Goal: Information Seeking & Learning: Learn about a topic

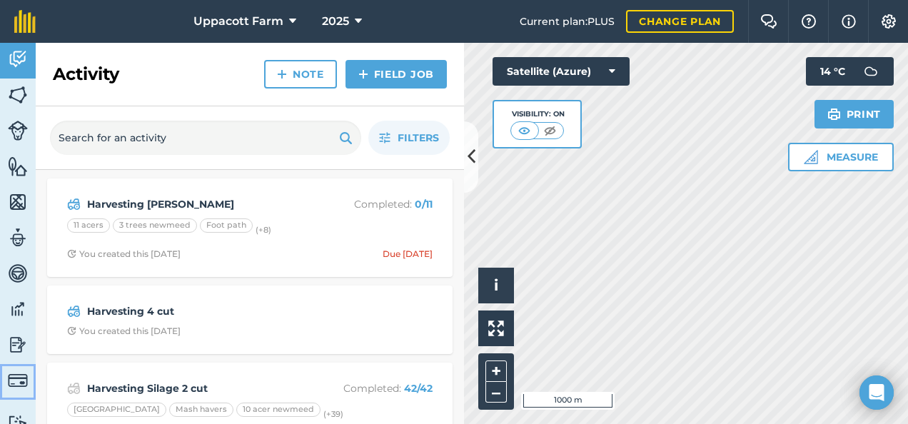
click at [19, 380] on img at bounding box center [18, 380] width 20 height 20
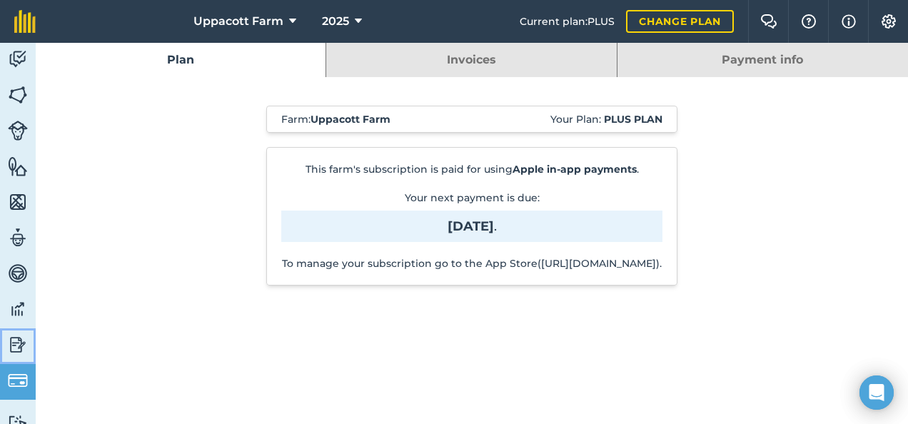
click at [21, 344] on img at bounding box center [18, 344] width 20 height 21
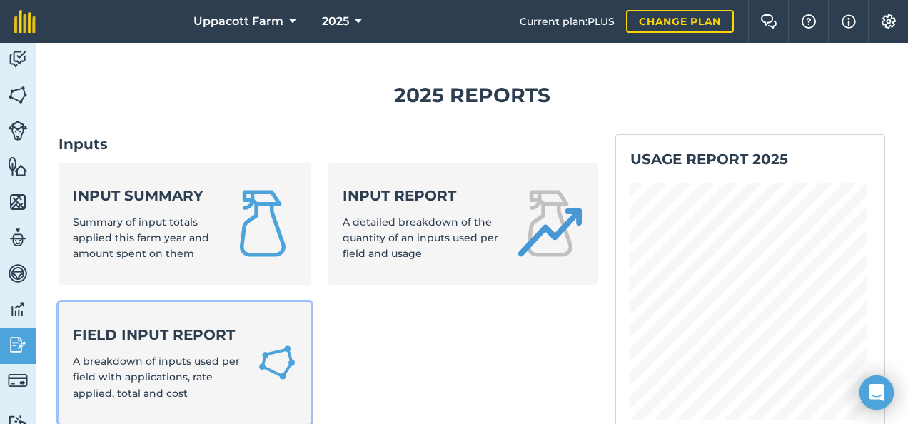
click at [183, 320] on link "Field Input Report A breakdown of inputs used per field with applications, rate…" at bounding box center [185, 363] width 253 height 122
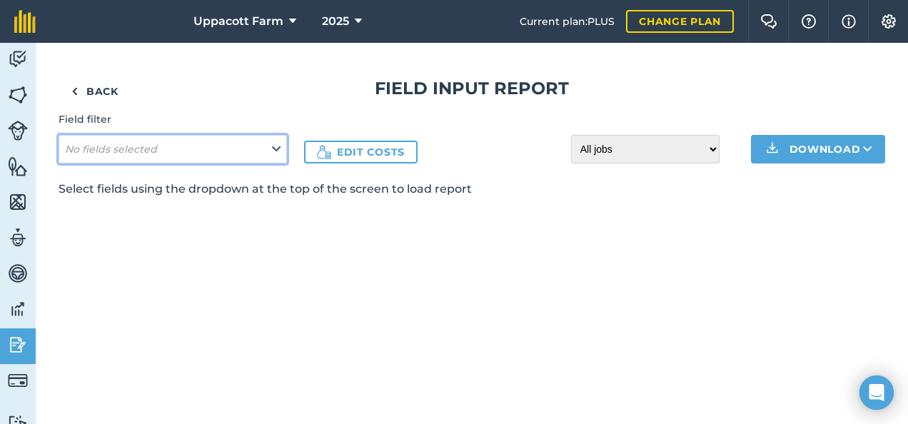
click at [266, 139] on button "No fields selected" at bounding box center [173, 149] width 228 height 29
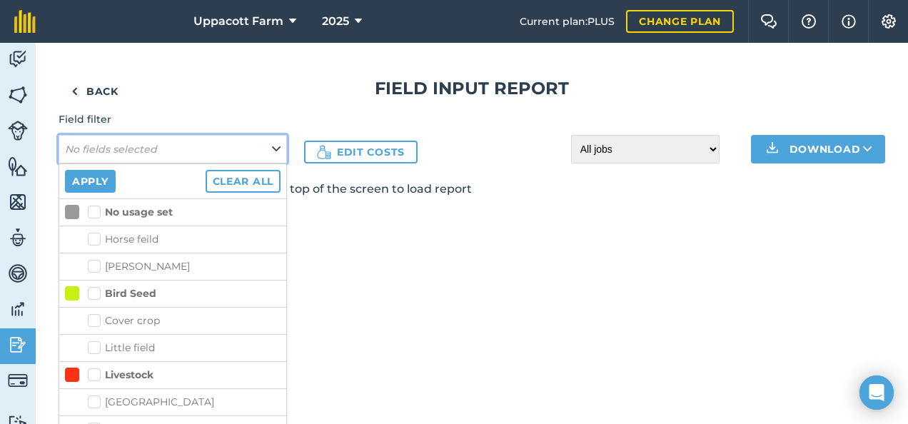
scroll to position [153, 0]
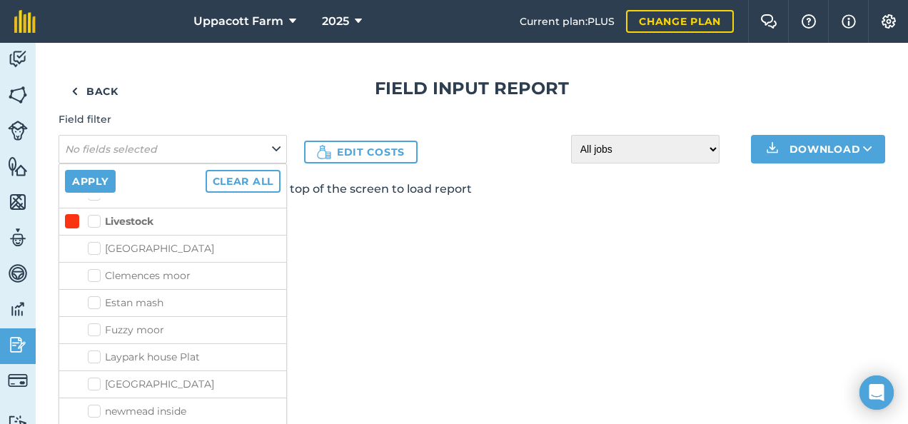
drag, startPoint x: 278, startPoint y: 240, endPoint x: 90, endPoint y: 216, distance: 190.0
click at [90, 216] on label "Livestock" at bounding box center [121, 221] width 66 height 15
click at [90, 216] on input "Livestock" at bounding box center [92, 218] width 9 height 9
checkbox input "true"
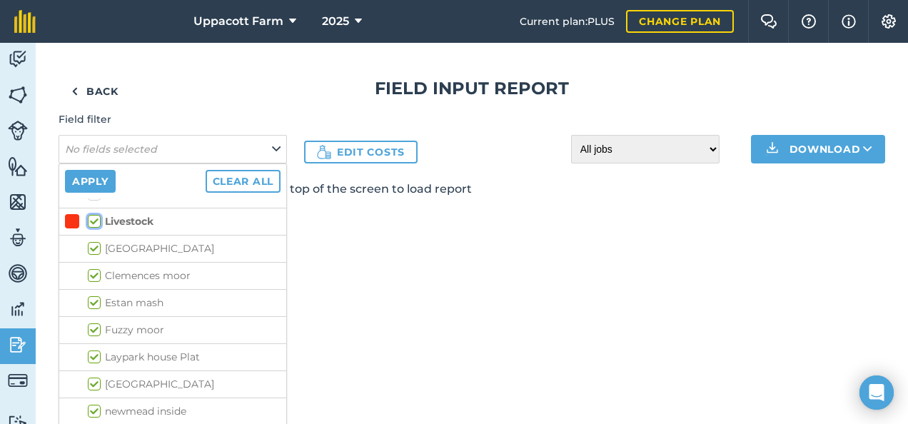
checkbox input "true"
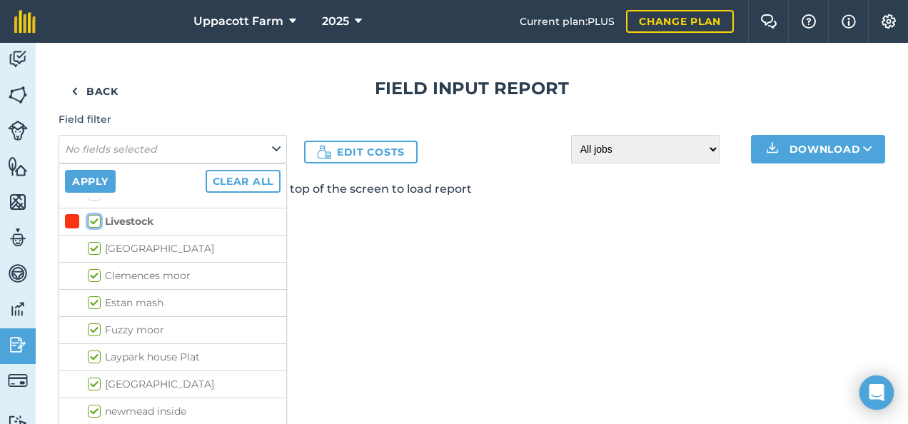
checkbox input "true"
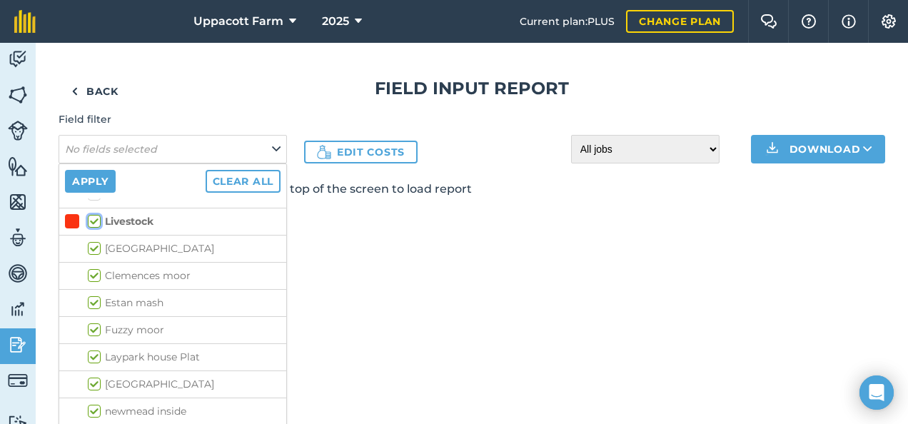
checkbox input "true"
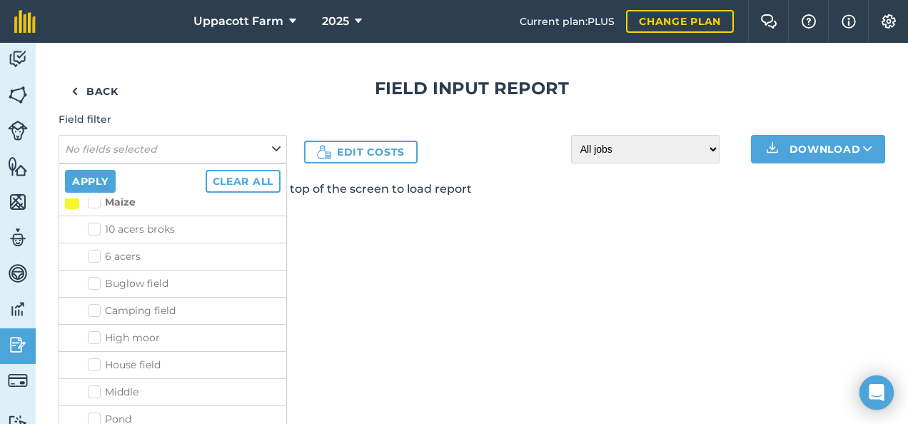
scroll to position [502, 0]
click at [96, 219] on label "Maize" at bounding box center [112, 225] width 48 height 15
click at [96, 219] on input "Maize" at bounding box center [92, 222] width 9 height 9
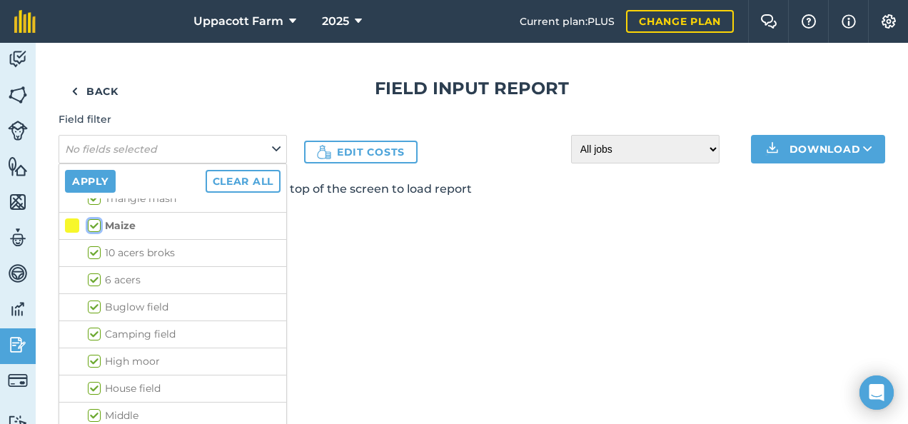
checkbox input "true"
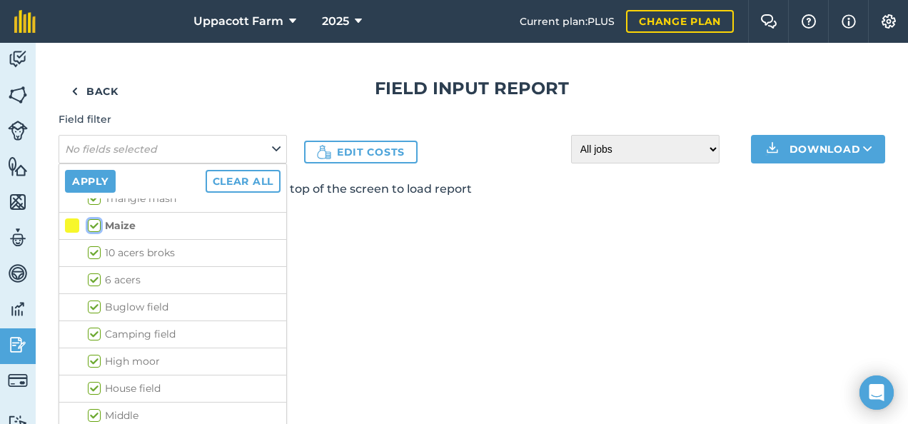
checkbox input "true"
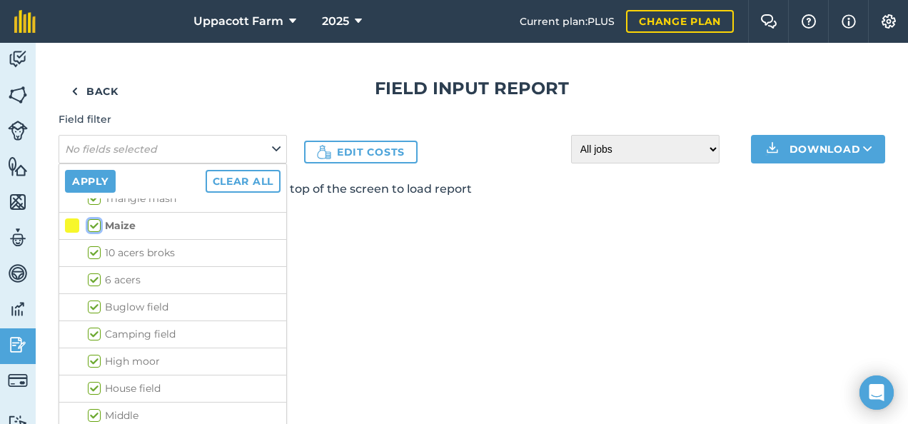
checkbox input "true"
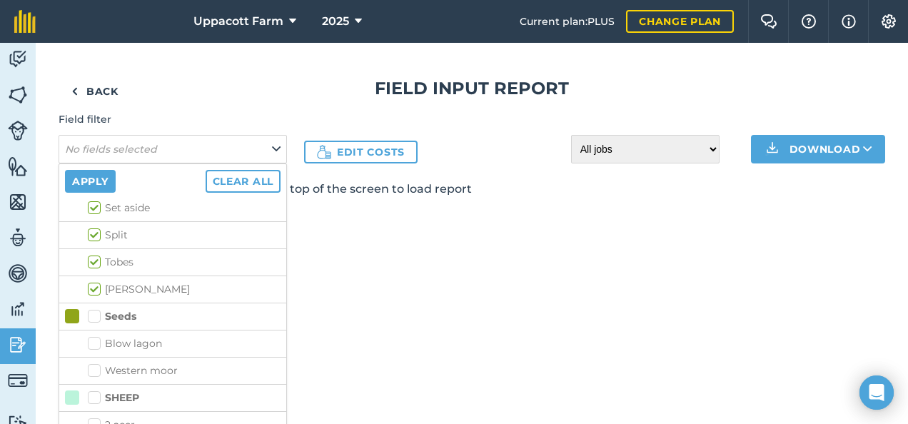
scroll to position [809, 0]
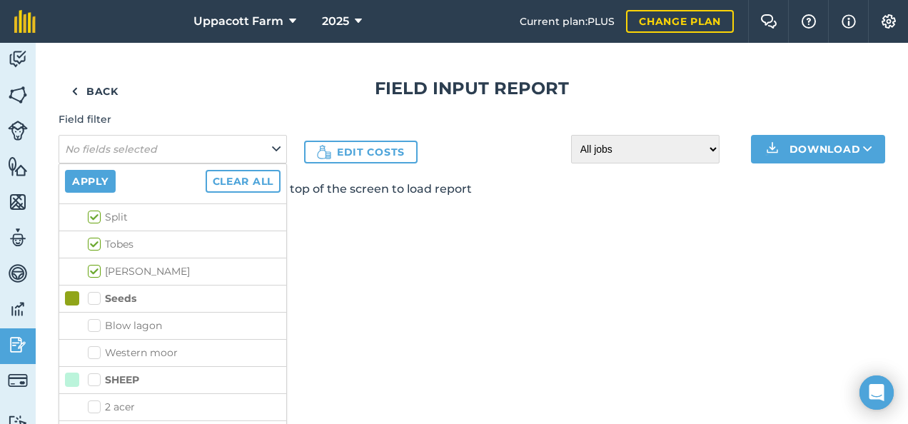
click at [98, 291] on label "Seeds" at bounding box center [112, 298] width 49 height 15
click at [97, 291] on input "Seeds" at bounding box center [92, 295] width 9 height 9
checkbox input "true"
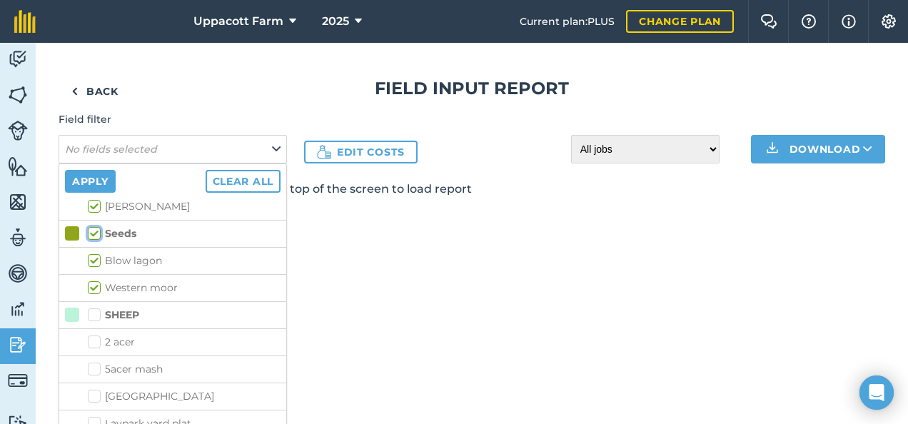
scroll to position [879, 0]
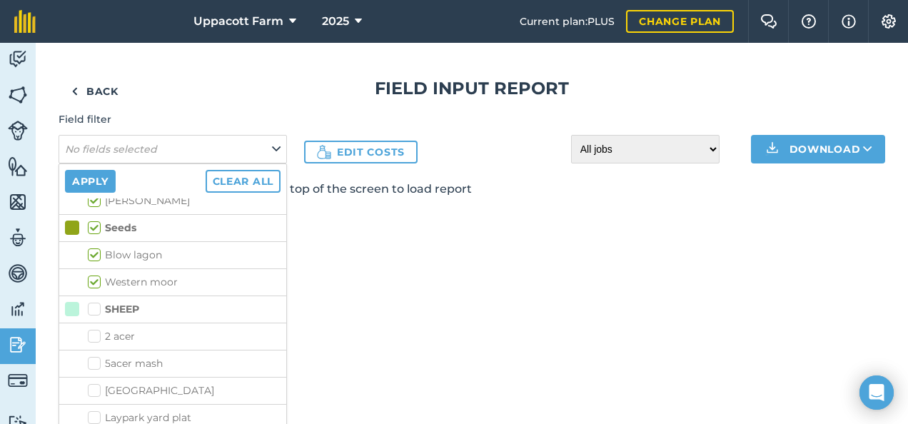
click at [93, 302] on label "SHEEP" at bounding box center [113, 309] width 51 height 15
click at [93, 302] on input "SHEEP" at bounding box center [92, 306] width 9 height 9
checkbox input "true"
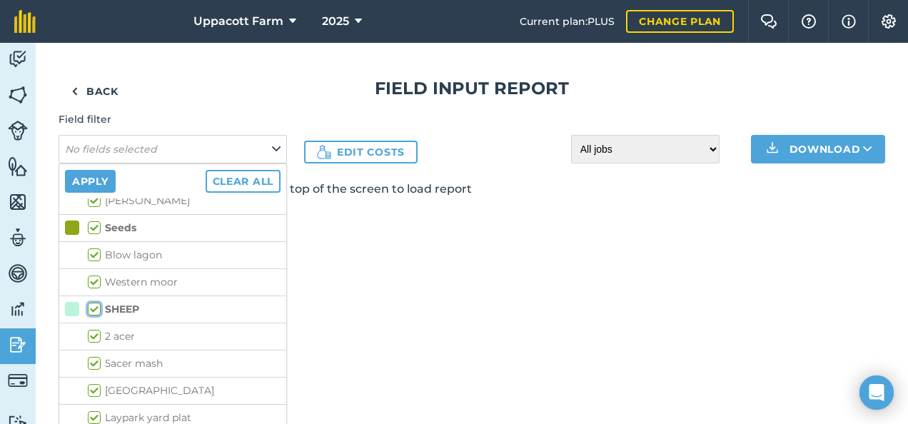
checkbox input "true"
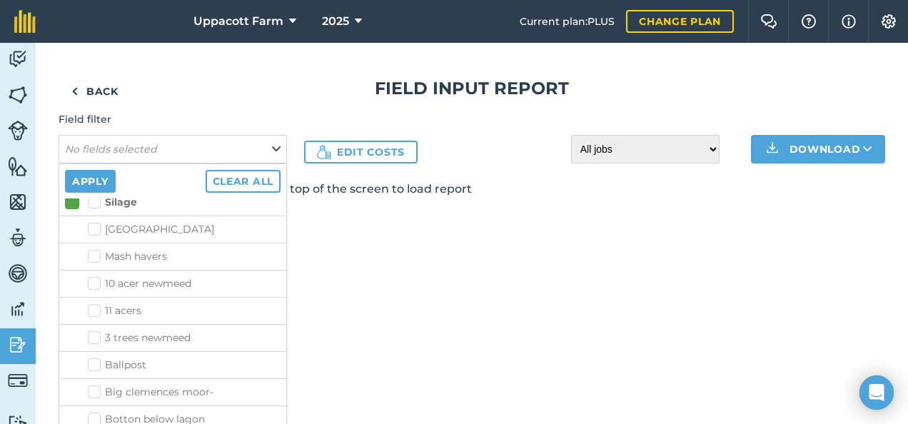
scroll to position [1057, 0]
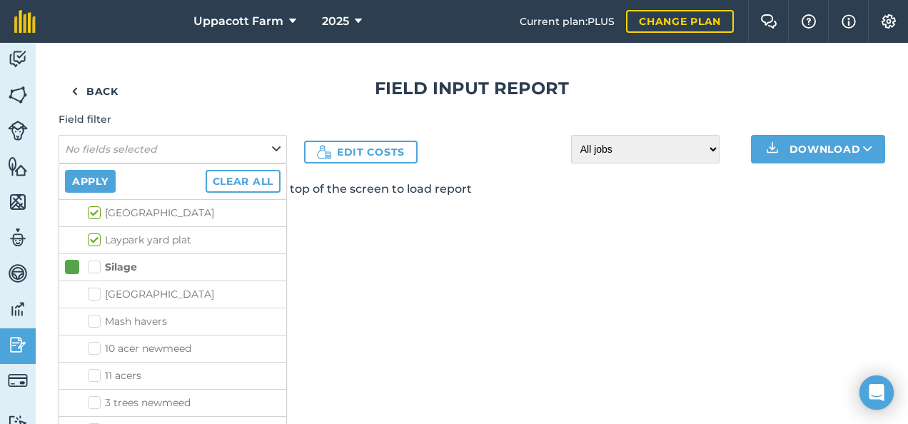
click at [97, 260] on label "Silage" at bounding box center [112, 267] width 49 height 15
click at [97, 260] on input "Silage" at bounding box center [92, 264] width 9 height 9
checkbox input "true"
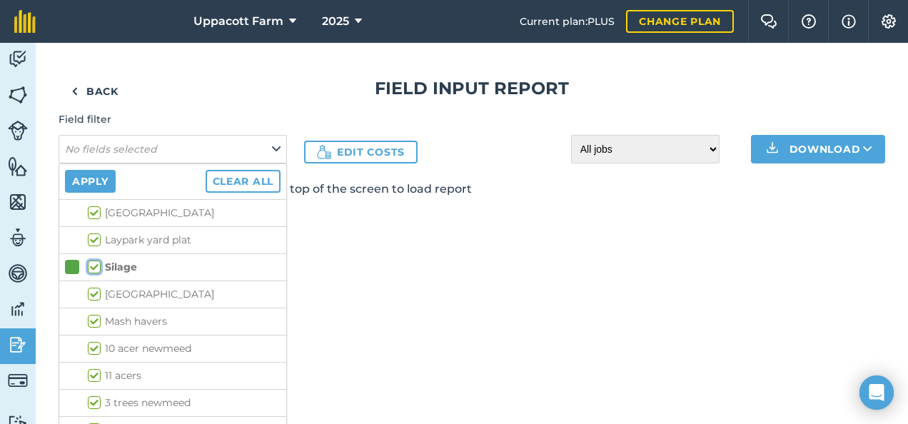
checkbox input "true"
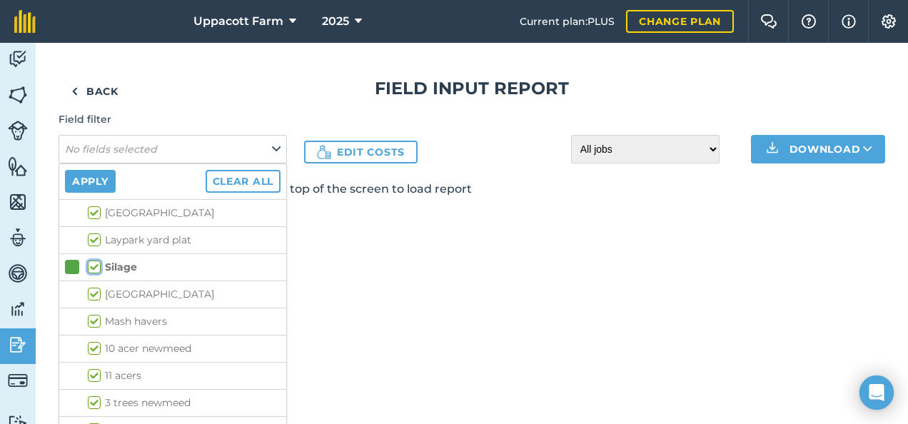
checkbox input "true"
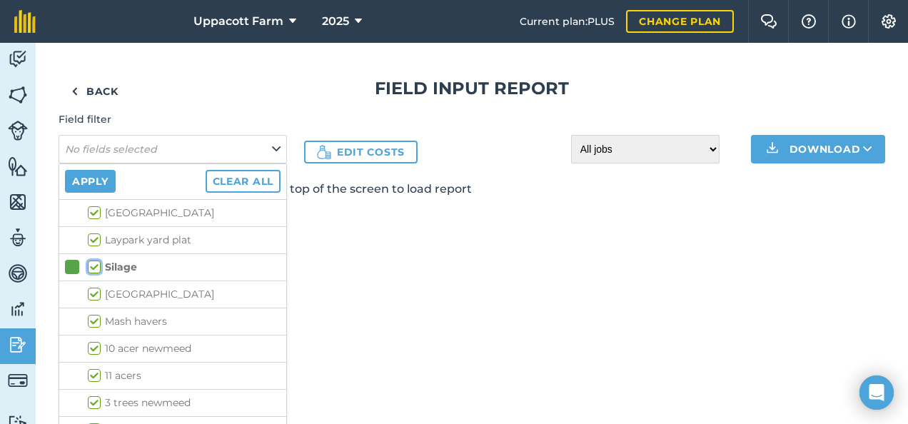
checkbox input "true"
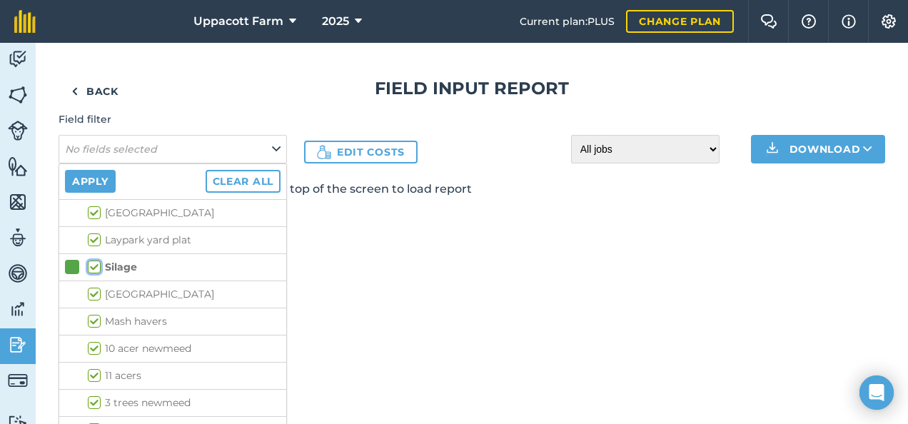
checkbox input "true"
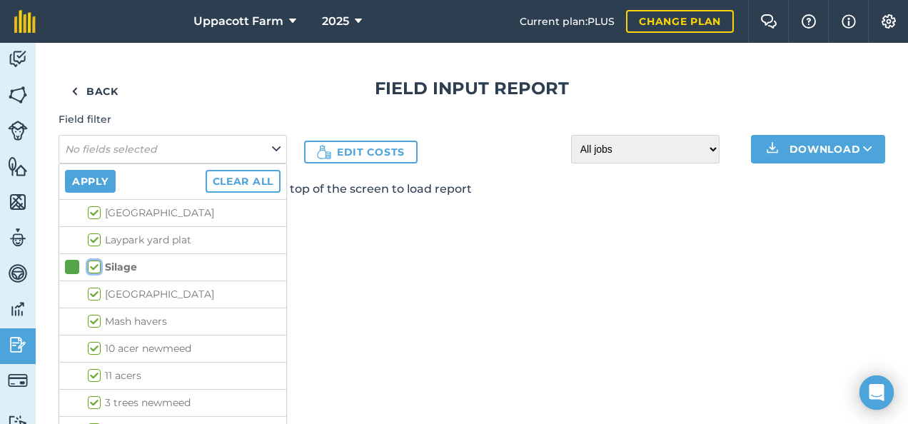
checkbox input "true"
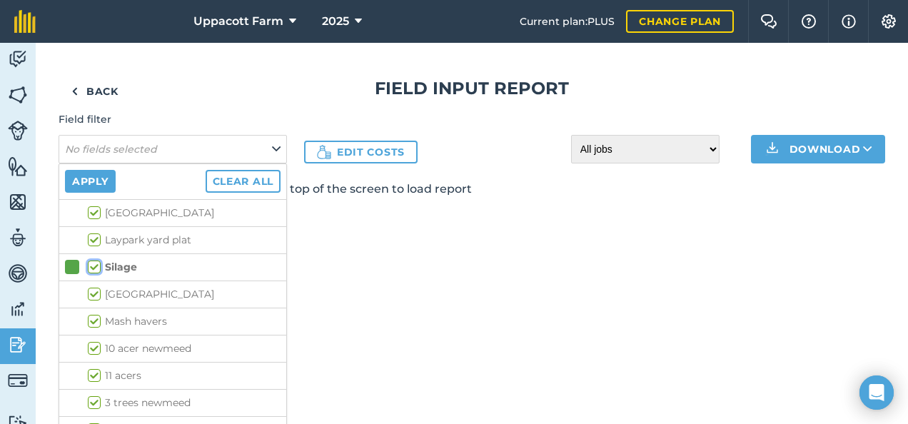
checkbox input "true"
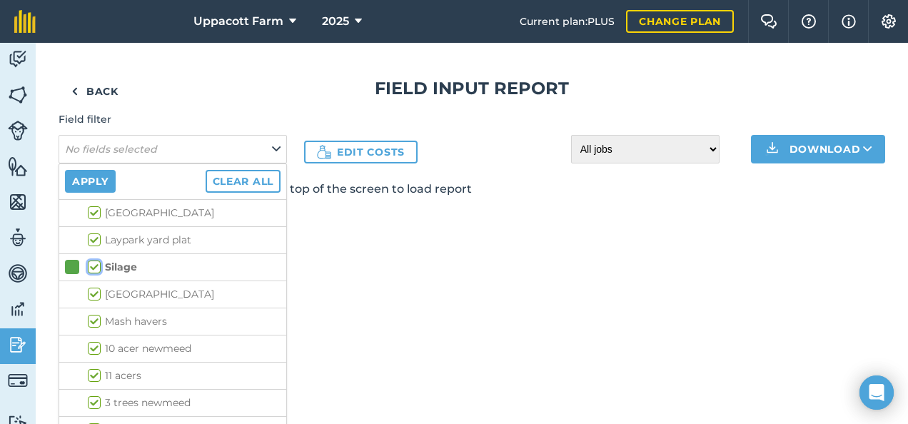
checkbox input "true"
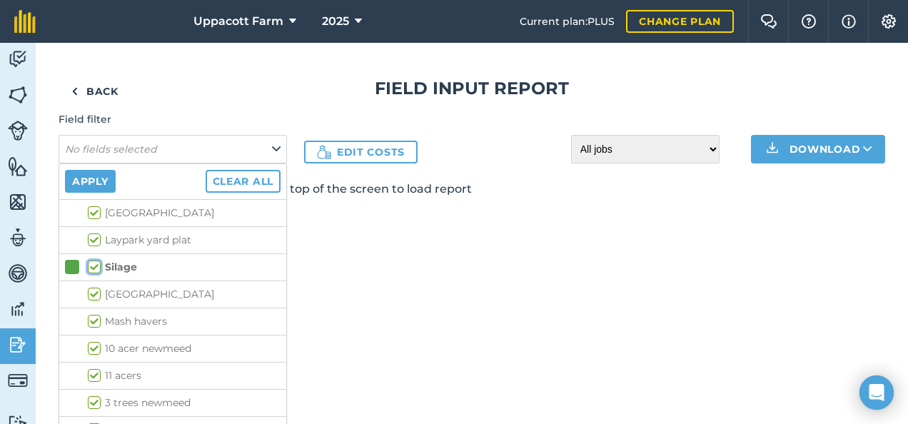
checkbox input "true"
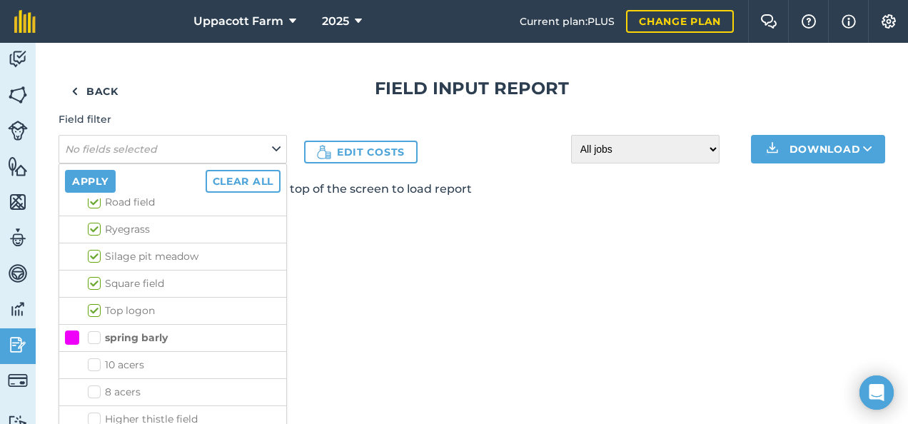
scroll to position [2191, 0]
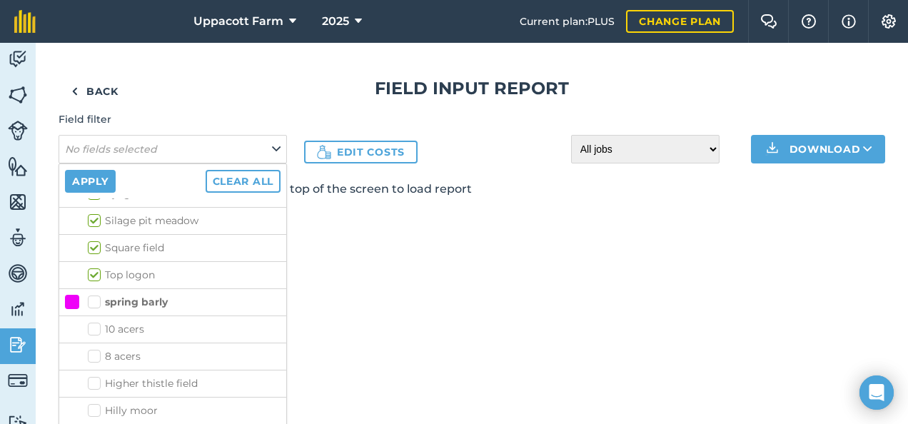
click at [94, 295] on label "spring barly" at bounding box center [128, 302] width 80 height 15
click at [94, 295] on input "spring barly" at bounding box center [92, 299] width 9 height 9
checkbox input "true"
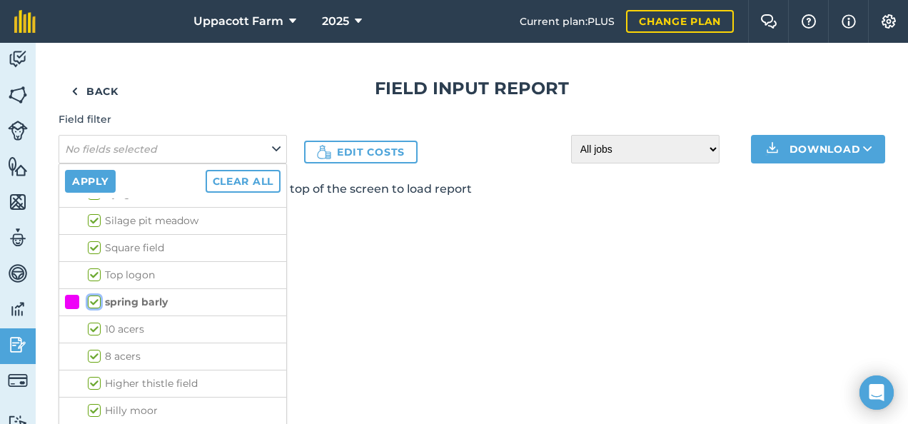
checkbox input "true"
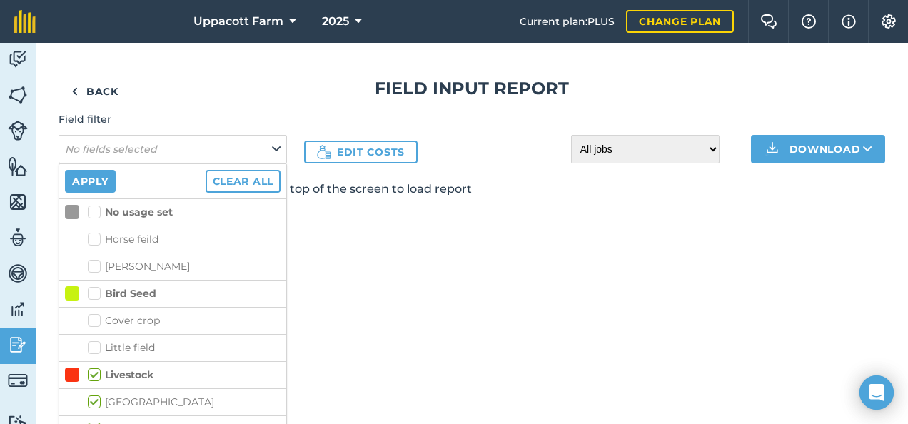
scroll to position [0, 0]
click at [98, 183] on button "Apply" at bounding box center [90, 181] width 51 height 23
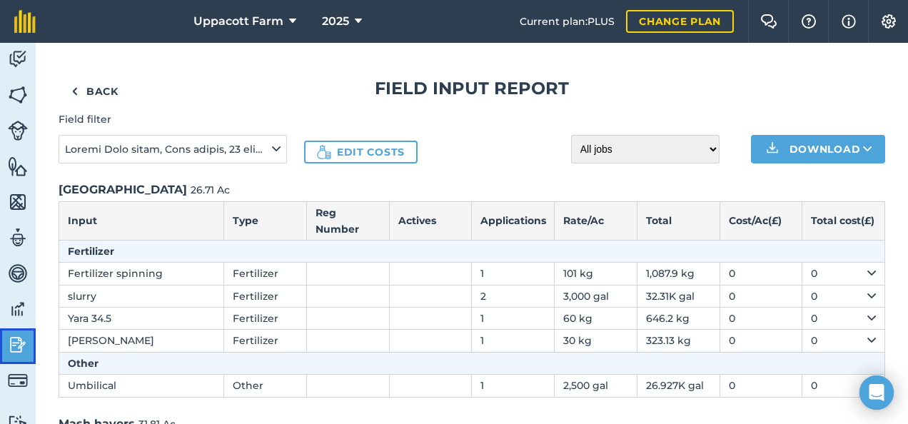
click at [16, 345] on img at bounding box center [18, 344] width 20 height 21
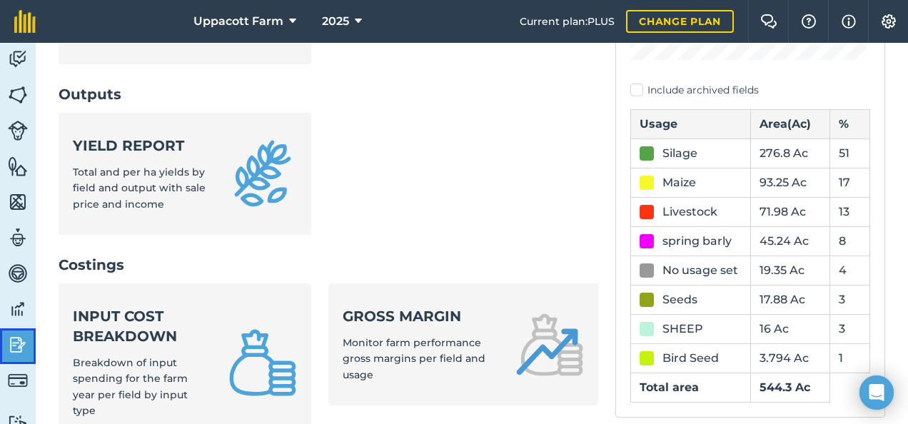
scroll to position [365, 0]
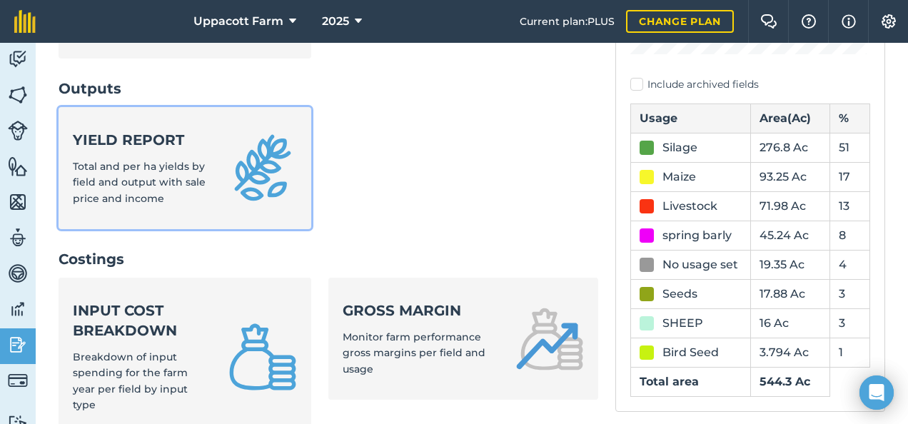
click at [243, 203] on link "Yield report Total and per ha yields by field and output with sale price and in…" at bounding box center [185, 168] width 253 height 122
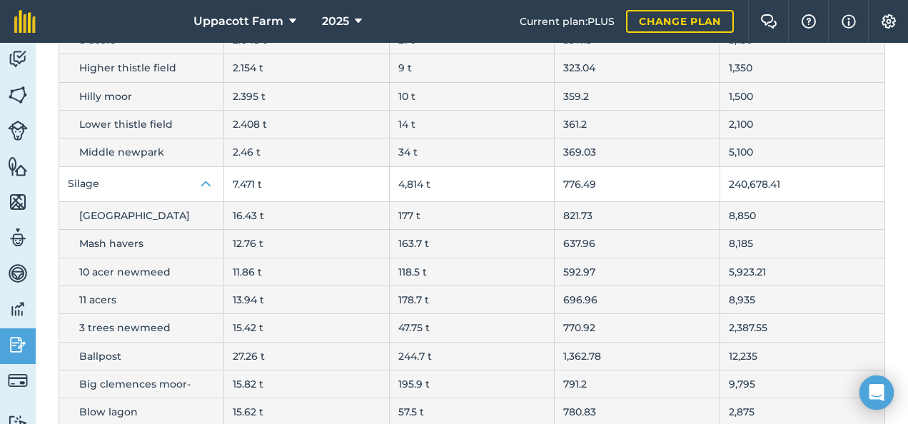
scroll to position [591, 0]
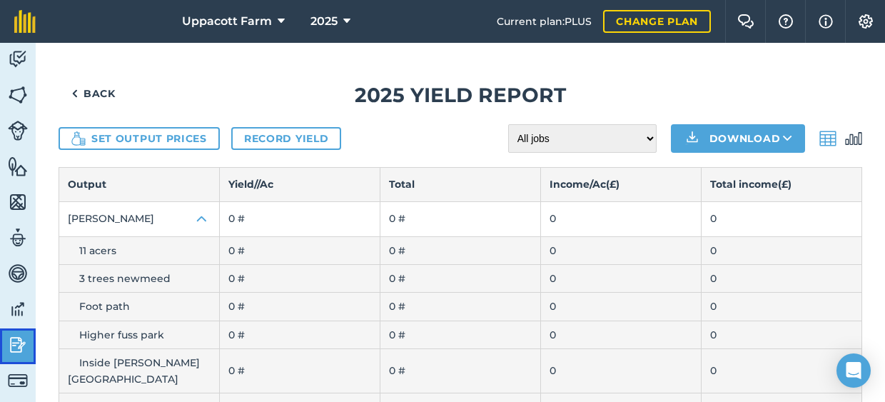
click at [19, 334] on img at bounding box center [18, 344] width 20 height 21
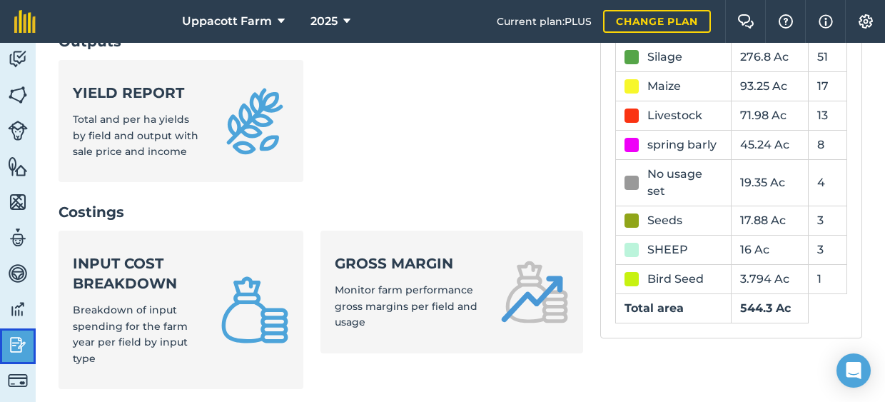
scroll to position [441, 0]
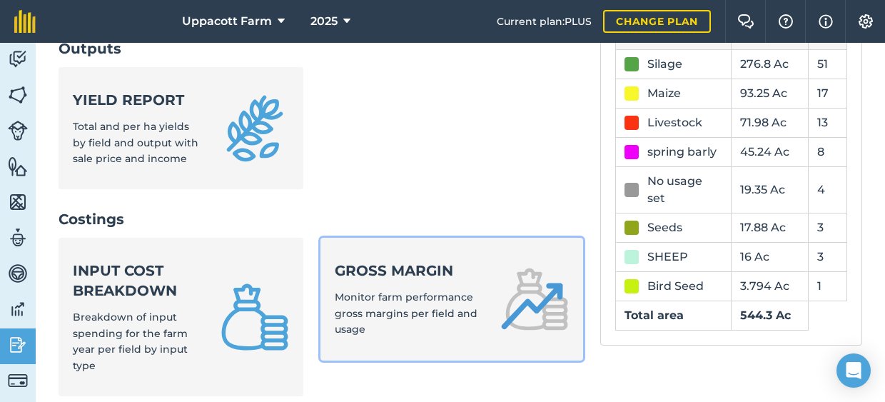
click at [325, 260] on link "Gross margin Monitor farm performance gross margins per field and usage" at bounding box center [451, 299] width 262 height 122
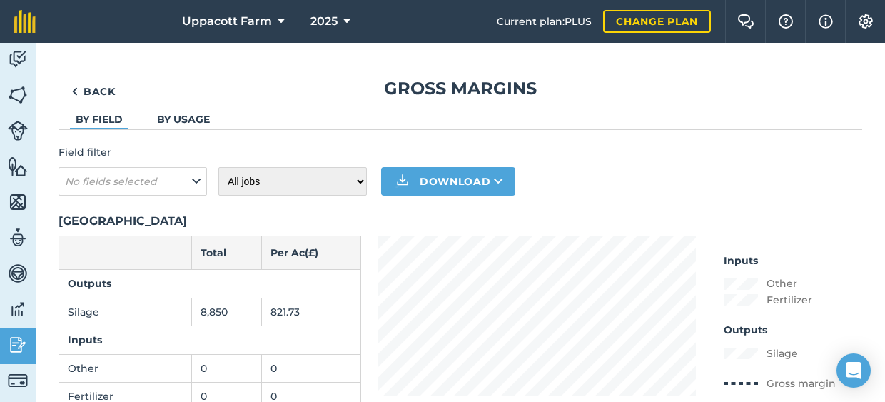
scroll to position [57, 0]
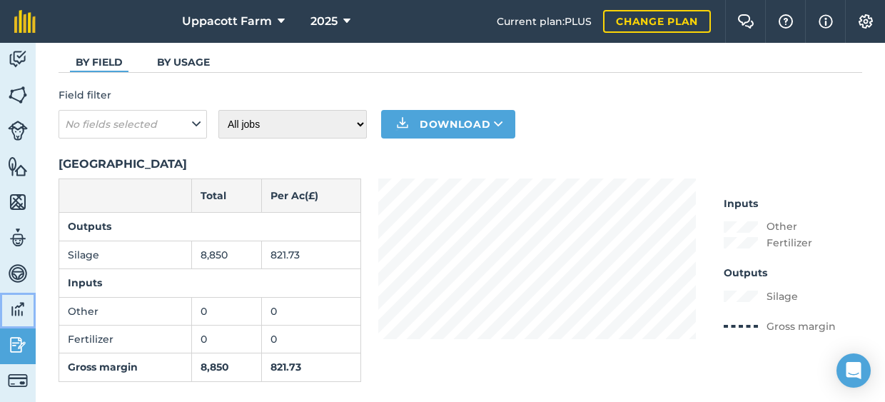
click at [9, 308] on img at bounding box center [18, 308] width 20 height 21
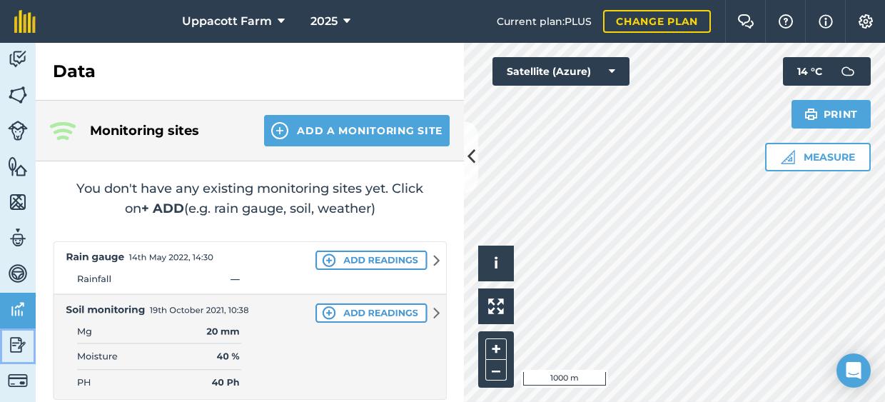
click at [14, 350] on img at bounding box center [18, 344] width 20 height 21
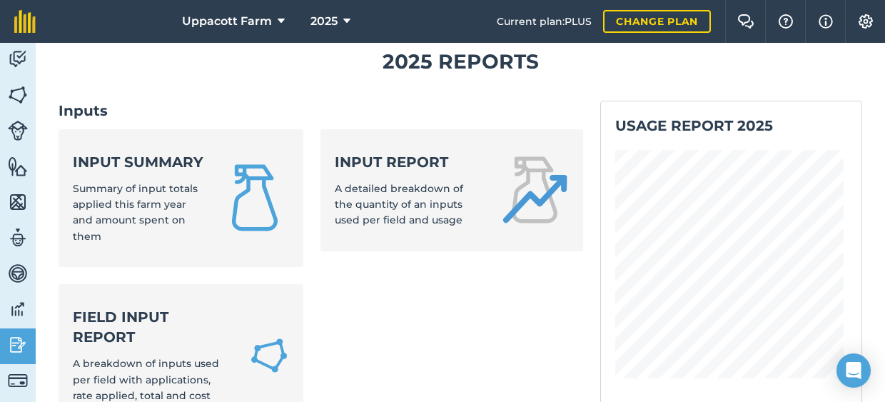
scroll to position [347, 0]
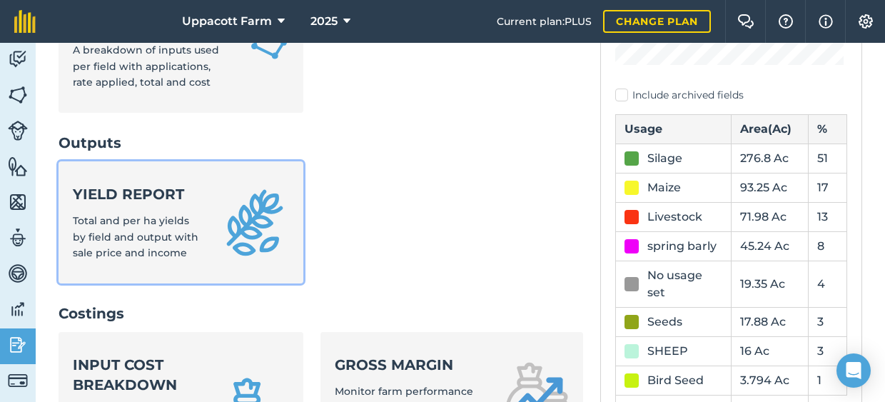
click at [223, 236] on img at bounding box center [255, 222] width 69 height 69
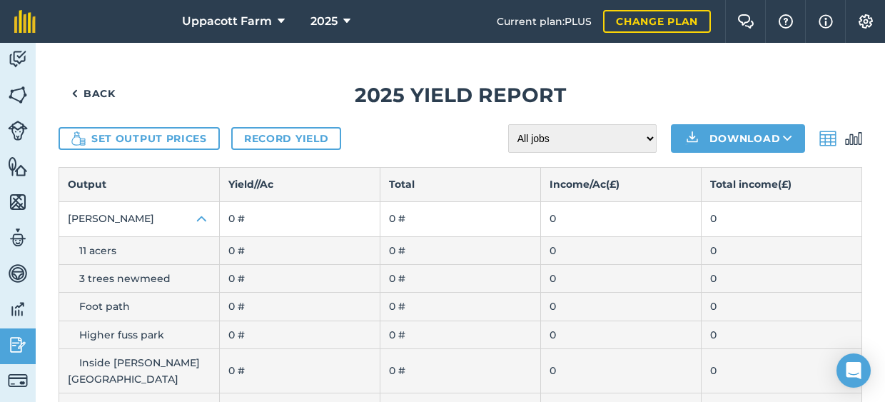
click at [259, 226] on td "0 #" at bounding box center [300, 218] width 161 height 35
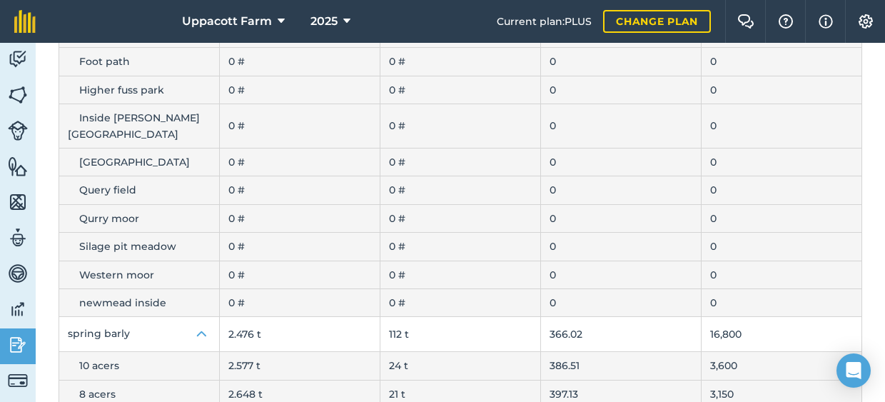
scroll to position [184, 0]
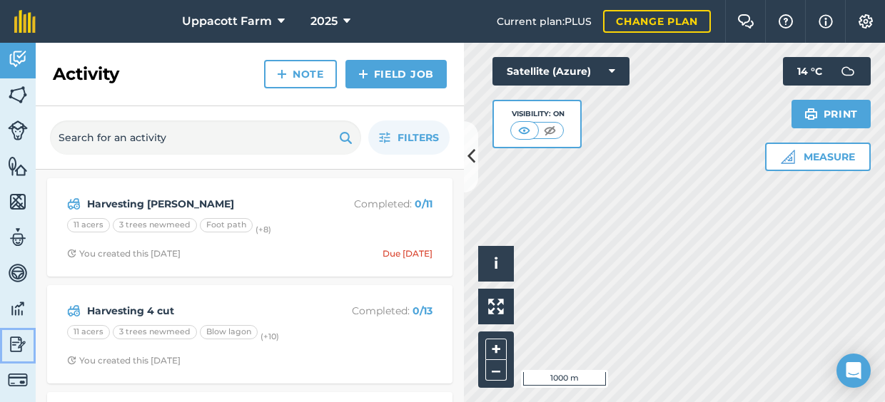
click at [18, 346] on img at bounding box center [18, 344] width 20 height 21
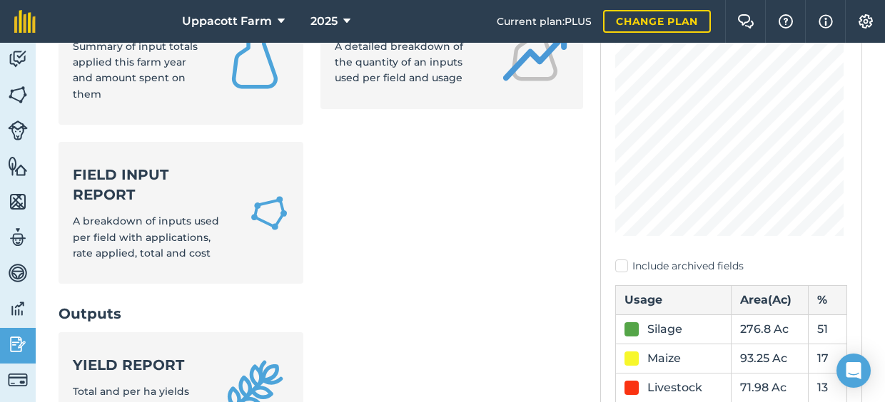
scroll to position [230, 0]
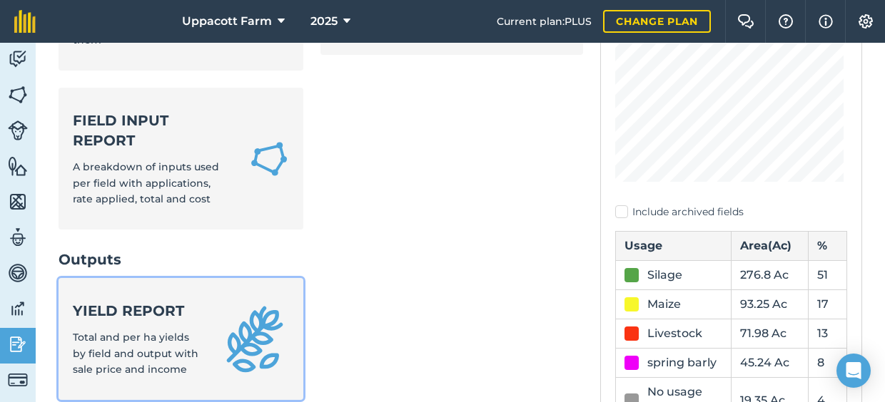
click at [176, 321] on strong "Yield report" at bounding box center [138, 311] width 131 height 20
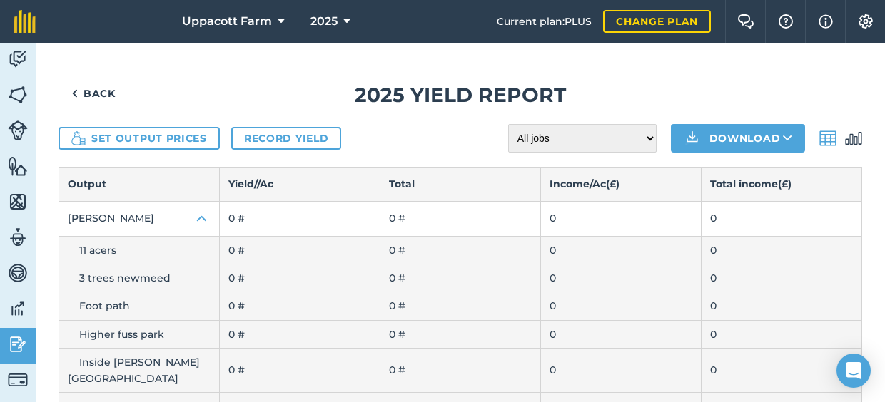
click at [836, 86] on h1 "2025 Yield report" at bounding box center [461, 95] width 804 height 32
click at [845, 141] on img at bounding box center [853, 138] width 17 height 17
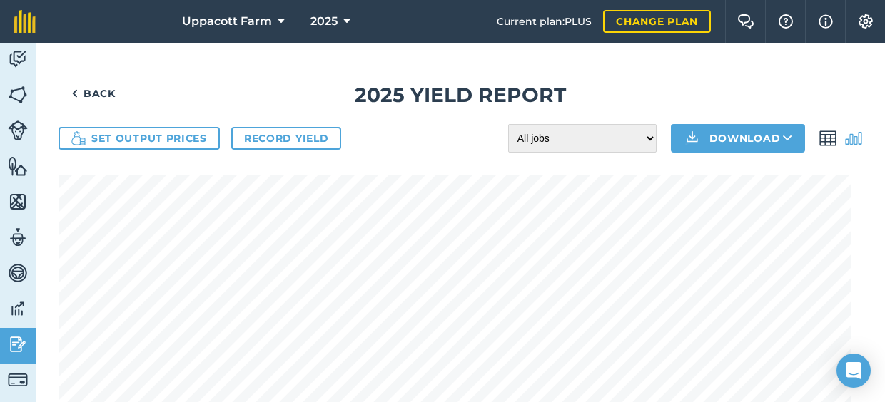
click at [819, 141] on img at bounding box center [827, 138] width 17 height 17
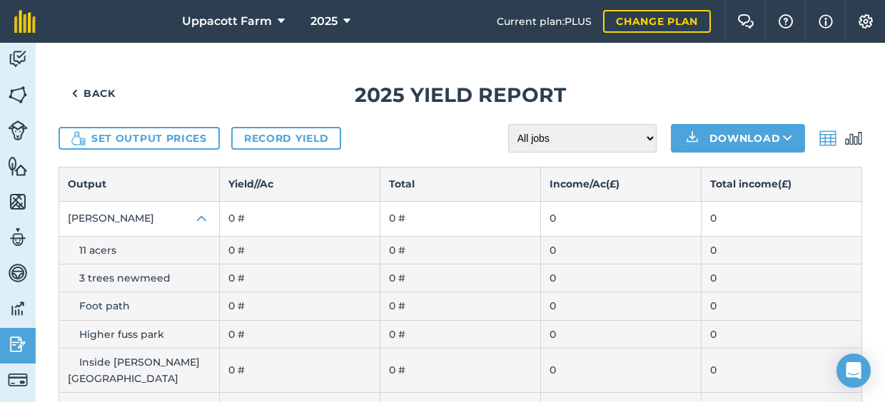
click at [848, 140] on img at bounding box center [853, 138] width 17 height 17
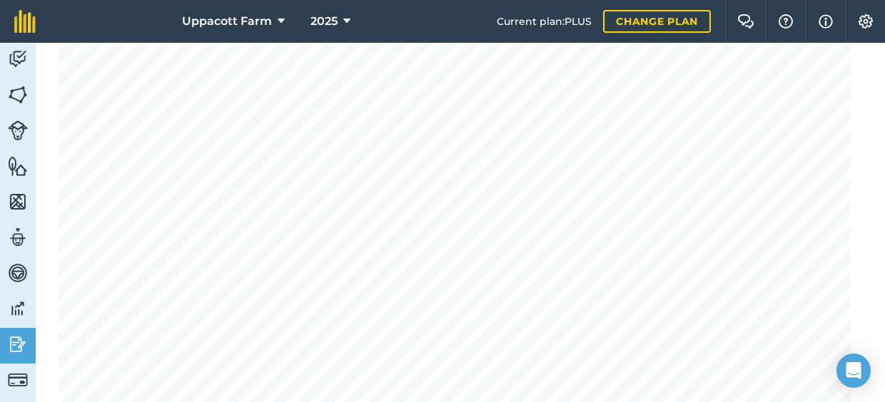
scroll to position [856, 0]
click at [16, 340] on img at bounding box center [18, 344] width 20 height 21
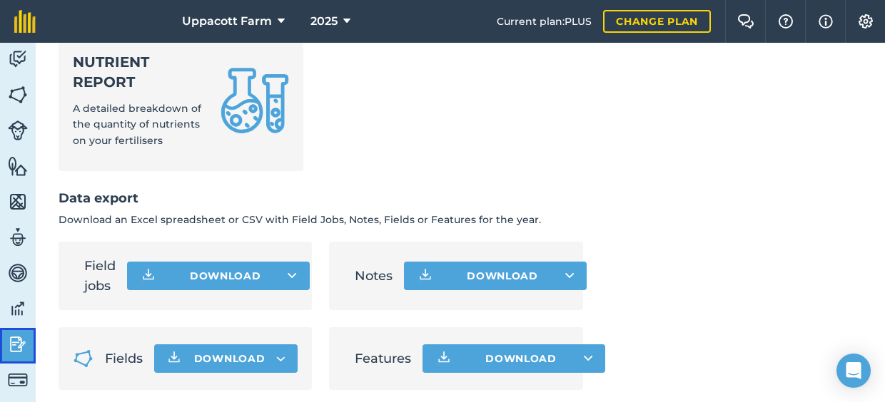
click at [12, 341] on img at bounding box center [18, 344] width 20 height 21
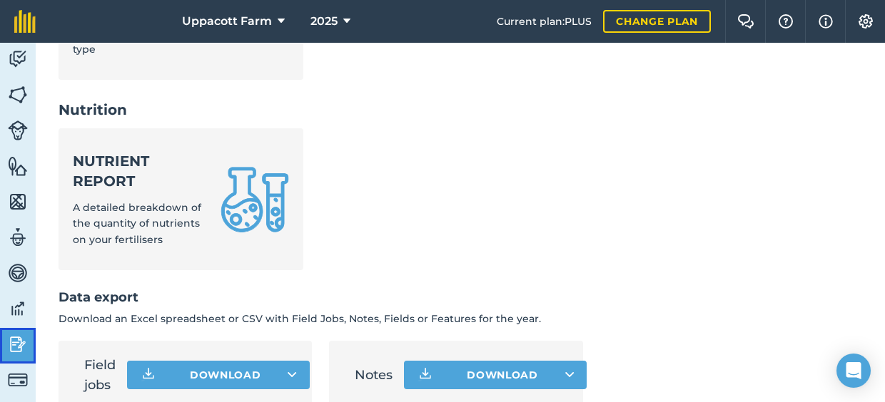
scroll to position [734, 0]
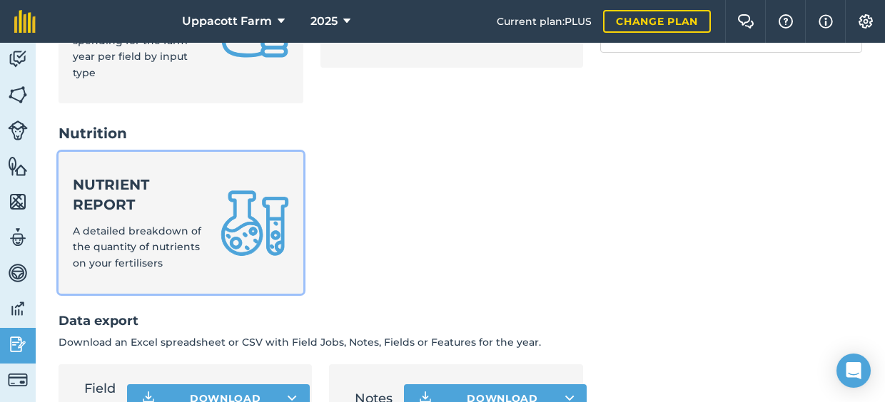
click at [156, 215] on strong "Nutrient report" at bounding box center [138, 195] width 131 height 40
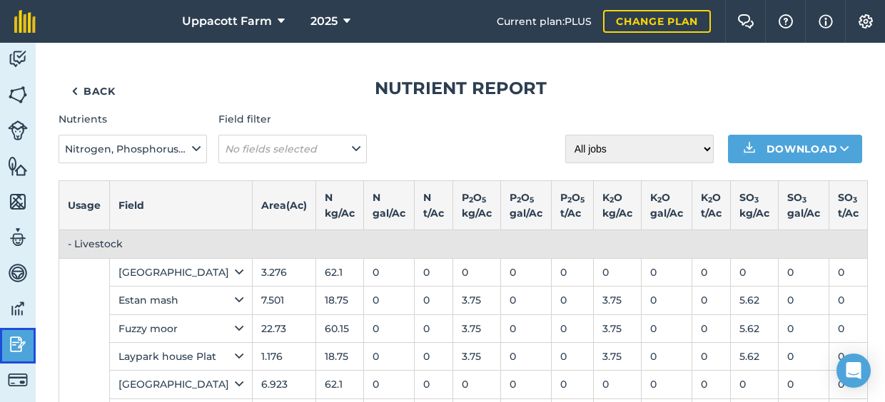
click at [16, 347] on img at bounding box center [18, 344] width 20 height 21
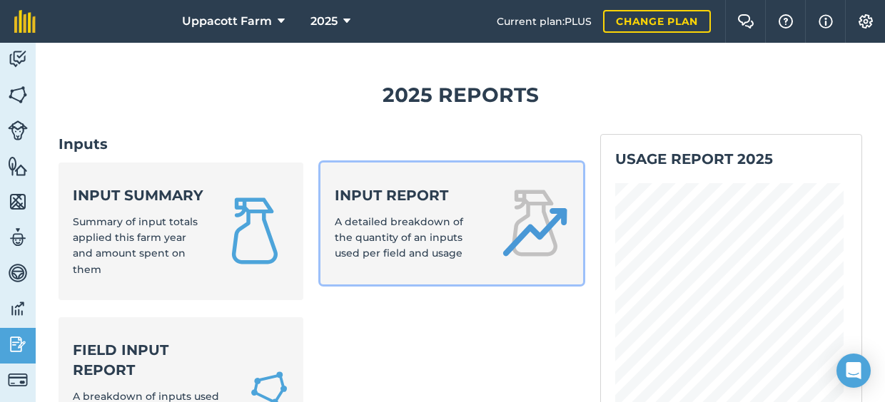
click at [410, 208] on div "Input report A detailed breakdown of the quantity of an inputs used per field a…" at bounding box center [409, 224] width 148 height 76
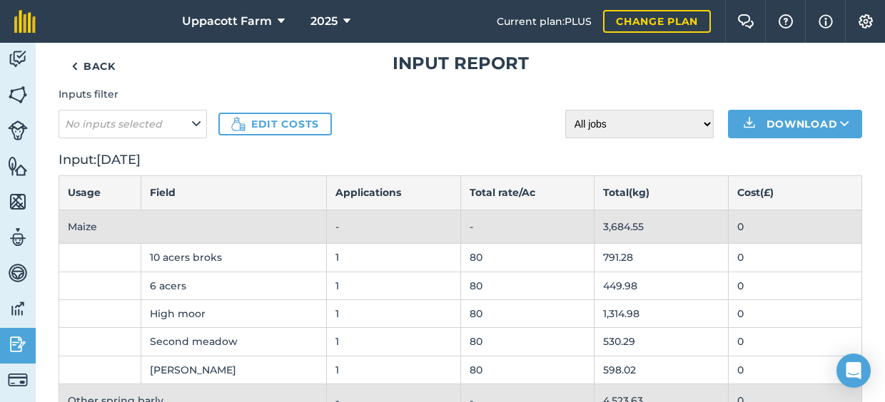
scroll to position [29, 0]
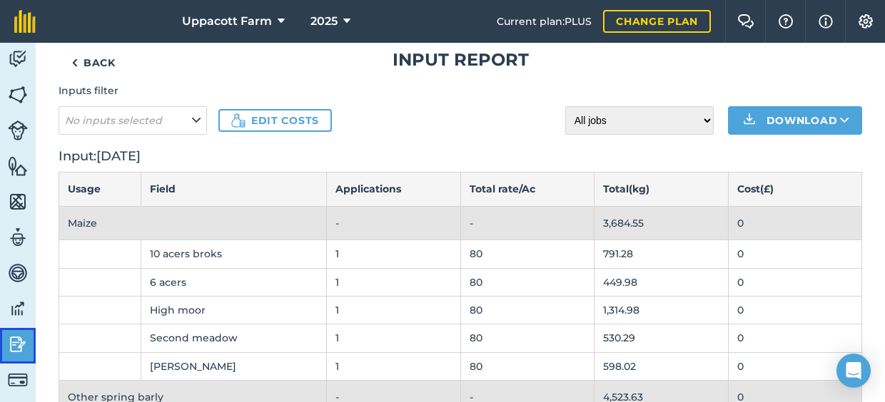
click at [15, 342] on img at bounding box center [18, 344] width 20 height 21
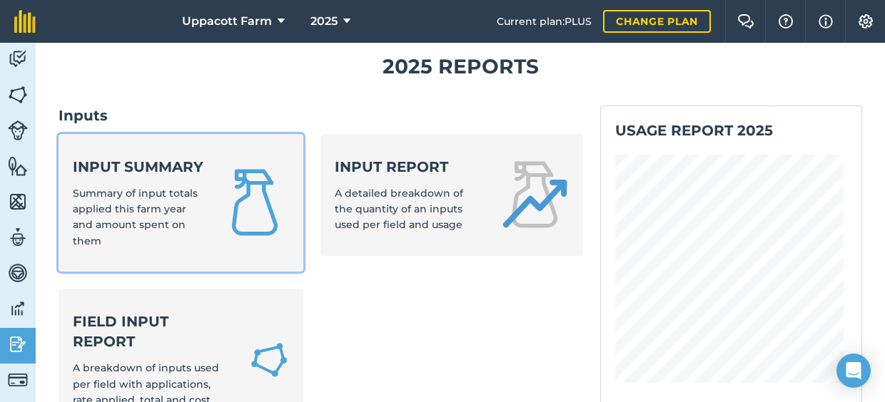
click at [206, 189] on link "Input summary Summary of input totals applied this farm year and amount spent o…" at bounding box center [181, 203] width 245 height 138
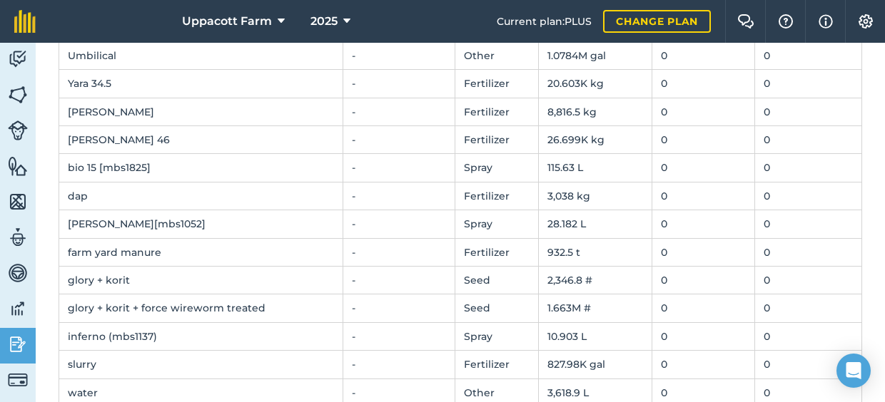
scroll to position [507, 0]
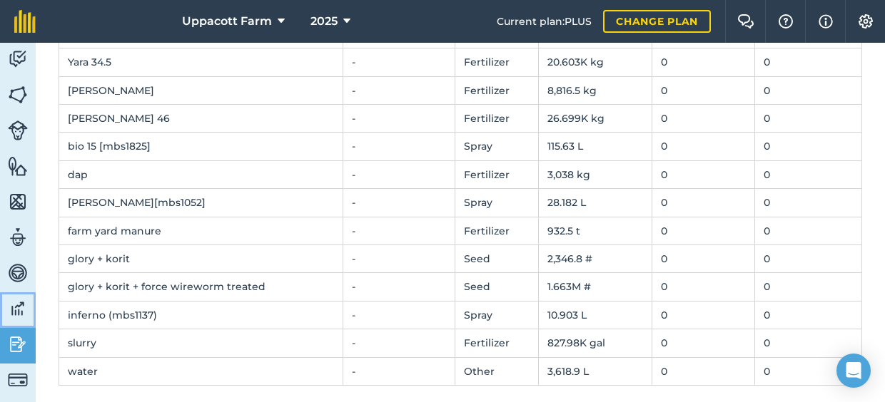
click at [29, 305] on link "Data" at bounding box center [18, 311] width 36 height 36
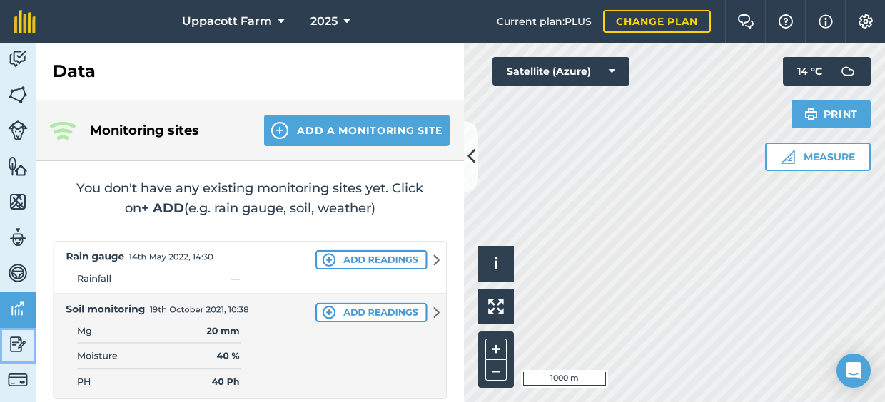
click at [6, 354] on link "Reporting" at bounding box center [18, 346] width 36 height 36
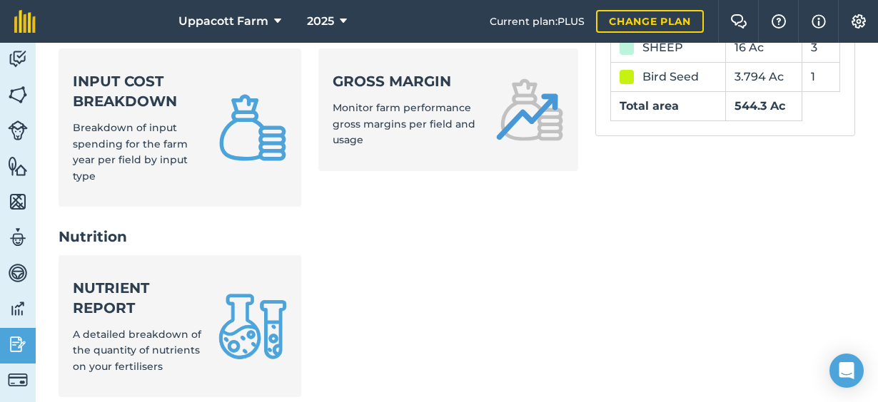
scroll to position [665, 0]
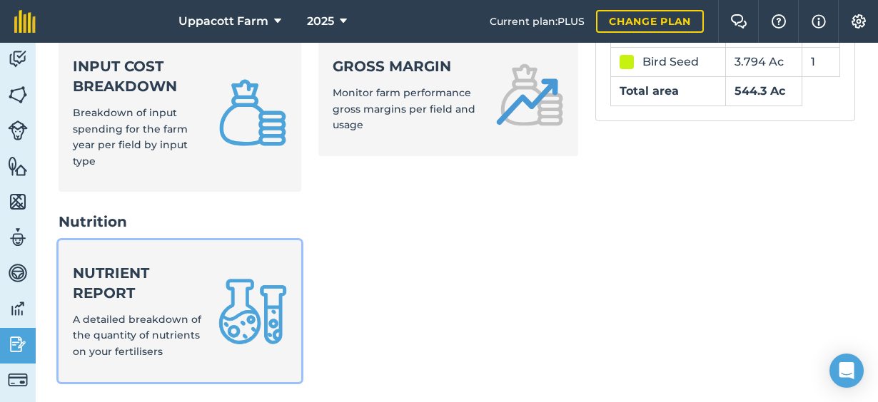
click at [208, 316] on link "Nutrient report A detailed breakdown of the quantity of nutrients on your ferti…" at bounding box center [180, 311] width 243 height 142
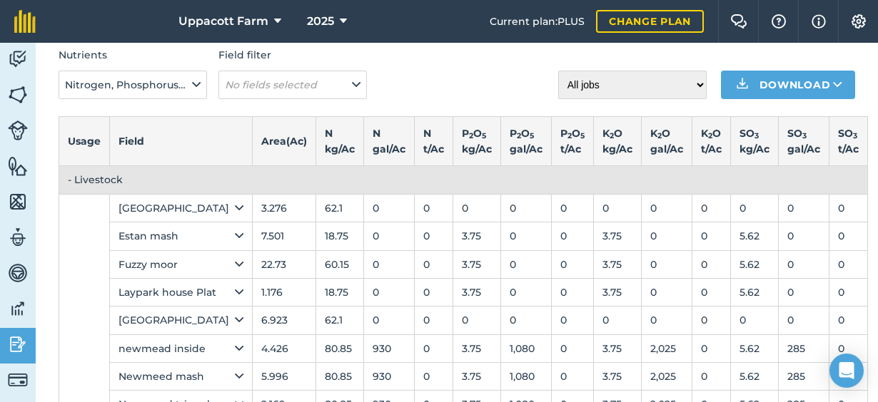
scroll to position [57, 0]
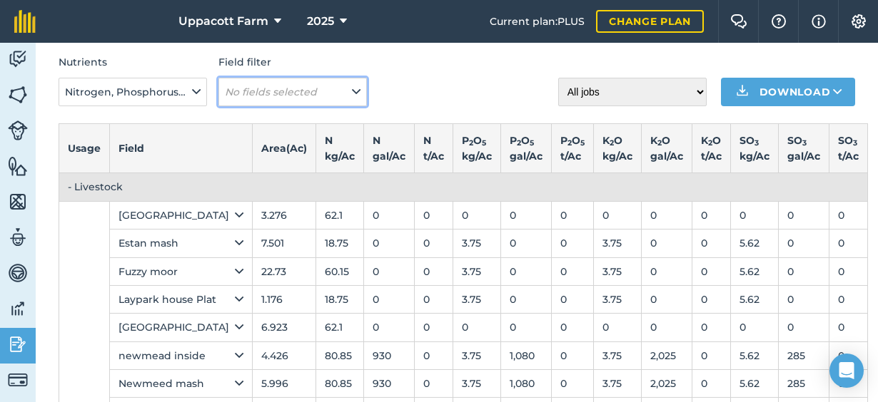
click at [350, 93] on button "No fields selected" at bounding box center [292, 92] width 148 height 29
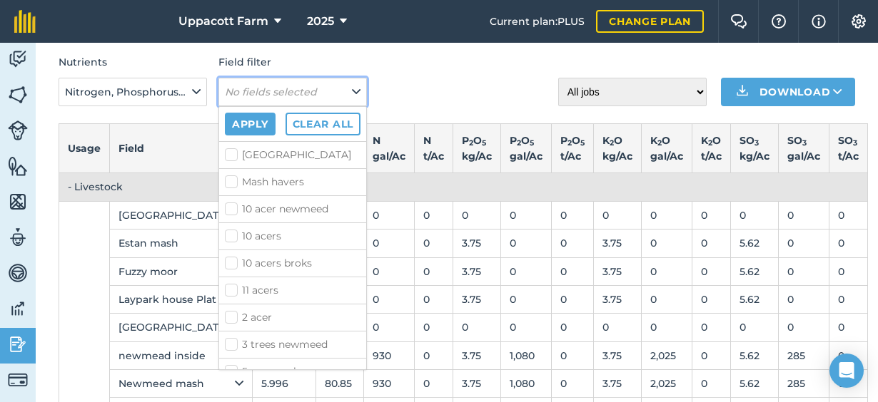
scroll to position [86, 0]
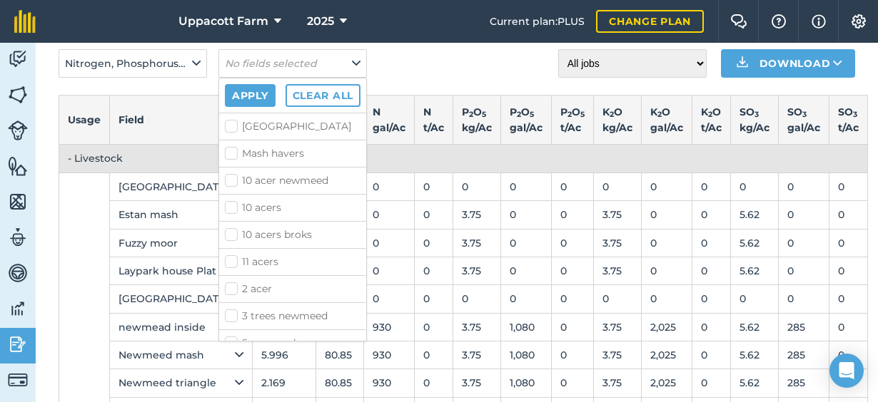
click at [229, 182] on label "10 acer newmeed" at bounding box center [293, 180] width 136 height 15
click at [229, 182] on input "10 acer newmeed" at bounding box center [229, 177] width 9 height 9
checkbox input "true"
click at [233, 315] on label "3 trees newmeed" at bounding box center [293, 316] width 136 height 15
click at [233, 315] on input "3 trees newmeed" at bounding box center [229, 313] width 9 height 9
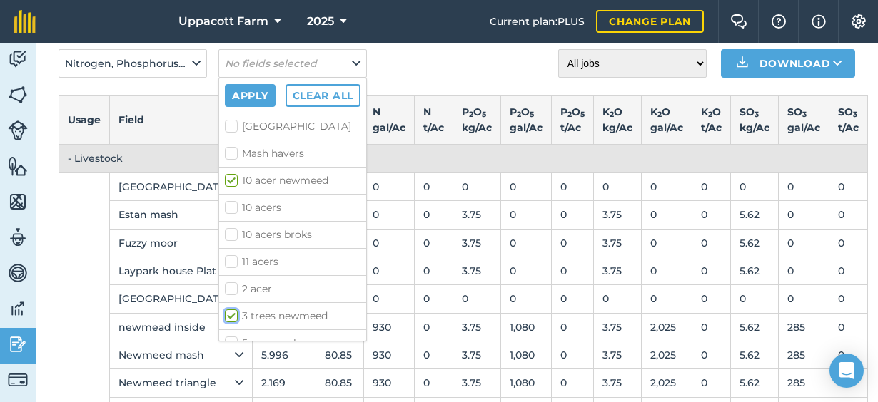
checkbox input "true"
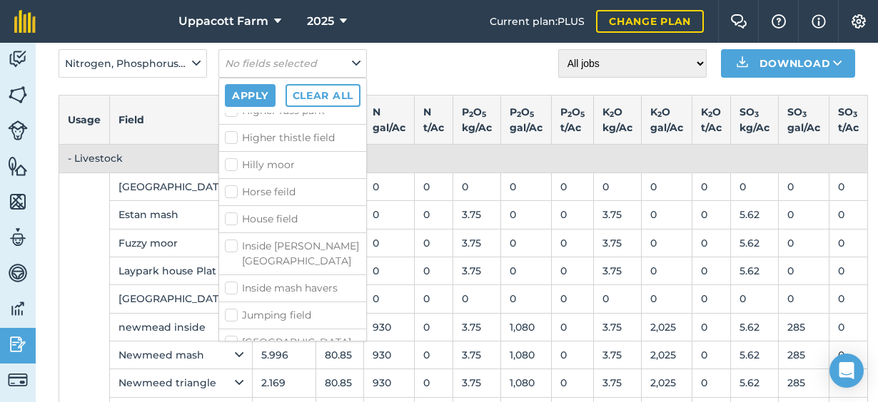
scroll to position [885, 0]
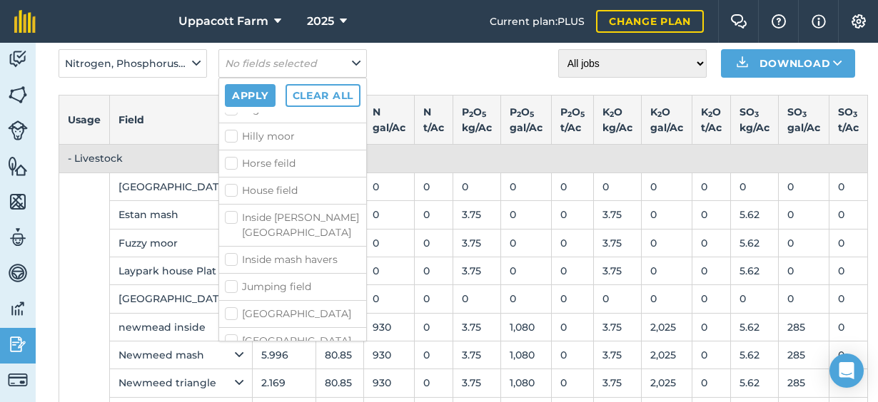
click at [287, 310] on label "[GEOGRAPHIC_DATA]" at bounding box center [293, 314] width 136 height 15
click at [234, 310] on input "[GEOGRAPHIC_DATA]" at bounding box center [229, 311] width 9 height 9
checkbox input "true"
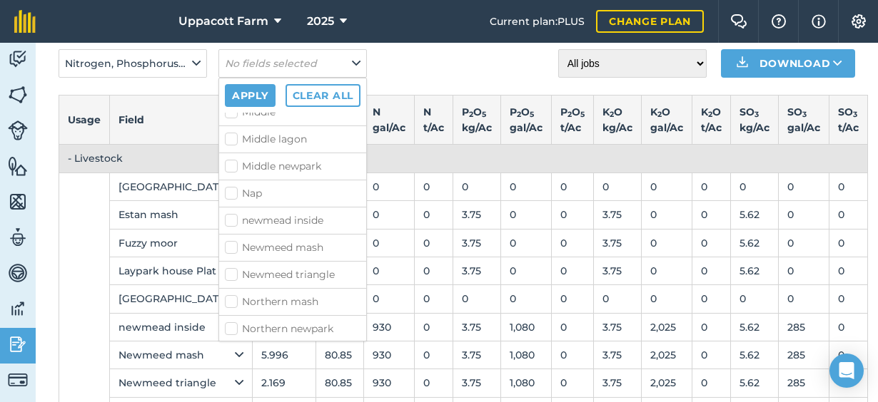
scroll to position [1427, 0]
click at [233, 268] on label "Newmeed triangle" at bounding box center [293, 275] width 136 height 15
click at [233, 268] on input "Newmeed triangle" at bounding box center [229, 272] width 9 height 9
checkbox input "true"
click at [228, 240] on label "Newmeed mash" at bounding box center [293, 247] width 136 height 15
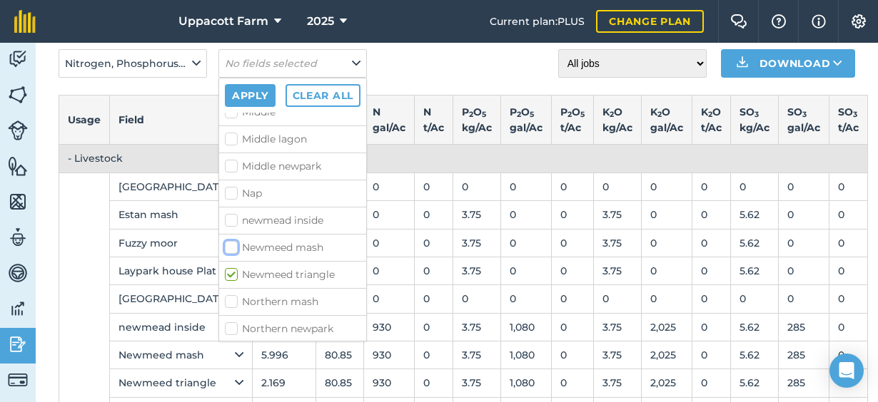
click at [228, 240] on input "Newmeed mash" at bounding box center [229, 244] width 9 height 9
checkbox input "true"
click at [228, 213] on label "newmead inside" at bounding box center [293, 220] width 136 height 15
click at [228, 213] on input "newmead inside" at bounding box center [229, 217] width 9 height 9
checkbox input "true"
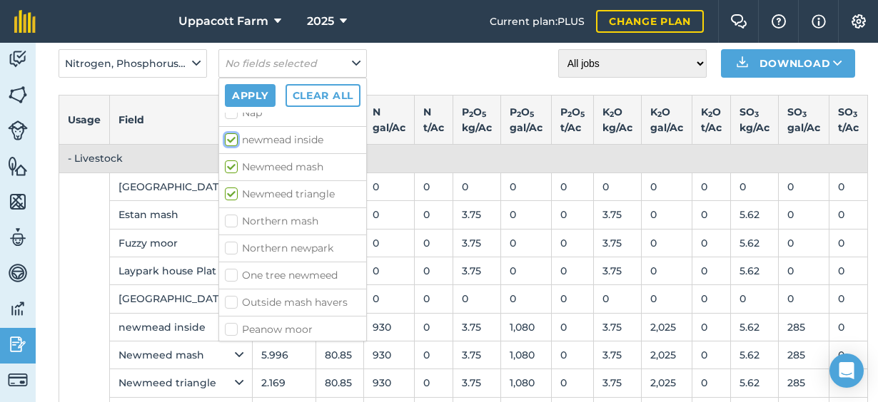
scroll to position [1513, 0]
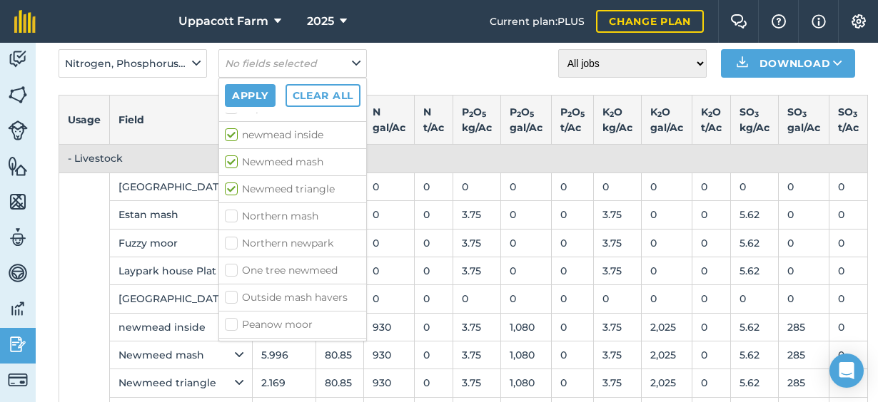
click at [232, 263] on label "One tree newmeed" at bounding box center [293, 270] width 136 height 15
click at [232, 263] on input "One tree newmeed" at bounding box center [229, 267] width 9 height 9
checkbox input "true"
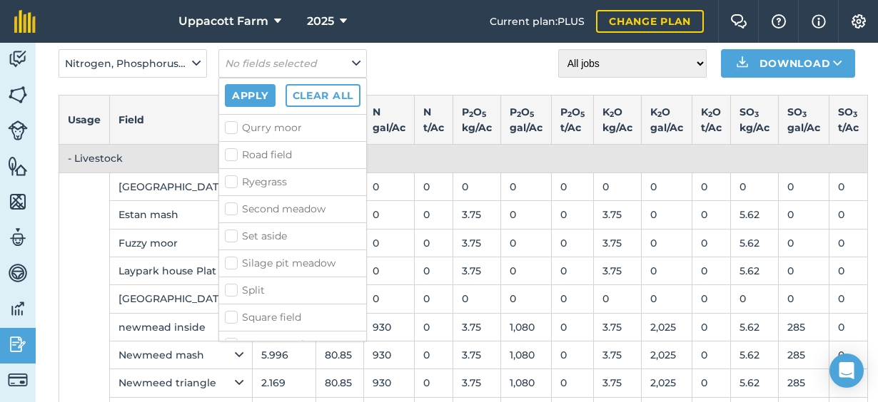
click at [233, 175] on label "Ryegrass" at bounding box center [293, 182] width 136 height 15
click at [233, 175] on input "Ryegrass" at bounding box center [229, 179] width 9 height 9
checkbox input "true"
click at [233, 148] on label "Road field" at bounding box center [293, 155] width 136 height 15
click at [233, 148] on input "Road field" at bounding box center [229, 152] width 9 height 9
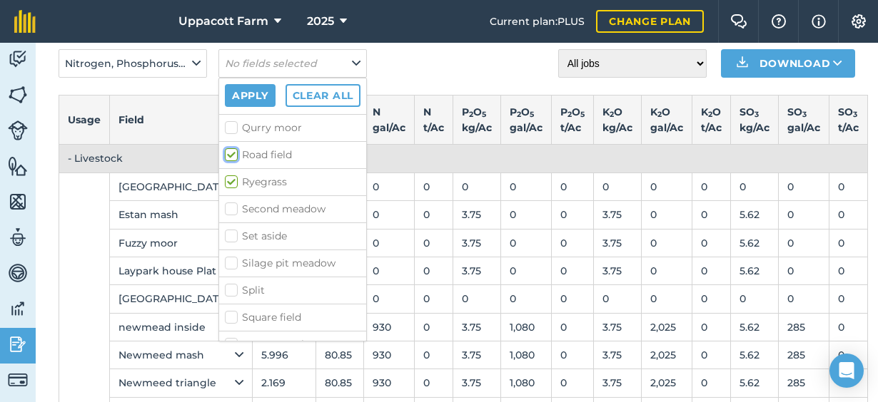
checkbox input "true"
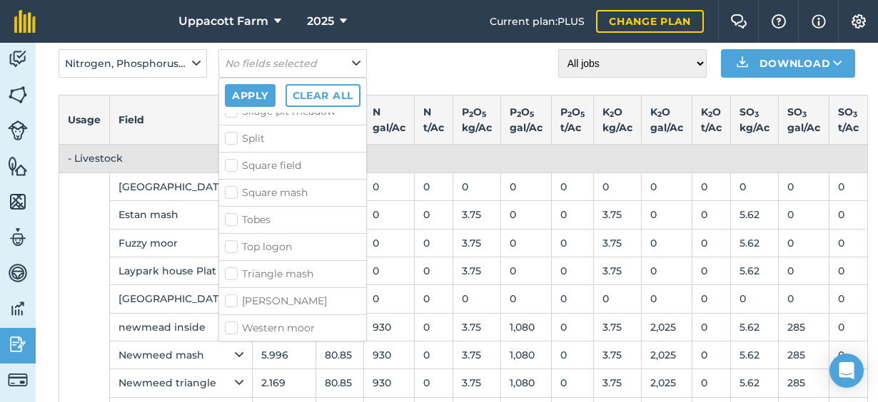
scroll to position [2005, 0]
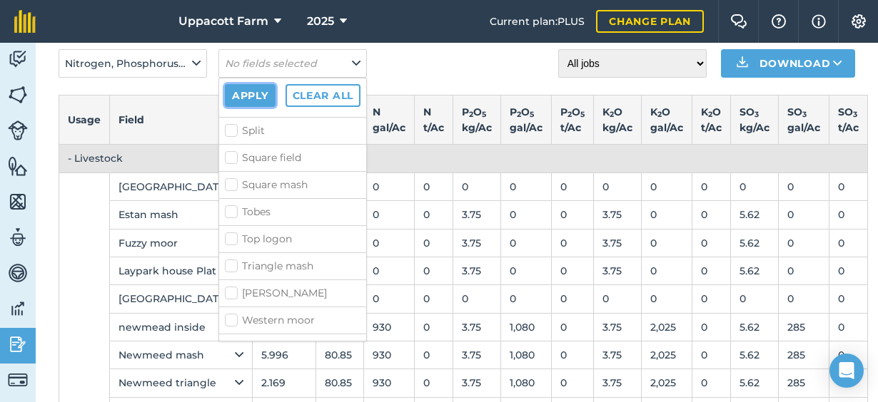
click at [264, 93] on button "Apply" at bounding box center [250, 95] width 51 height 23
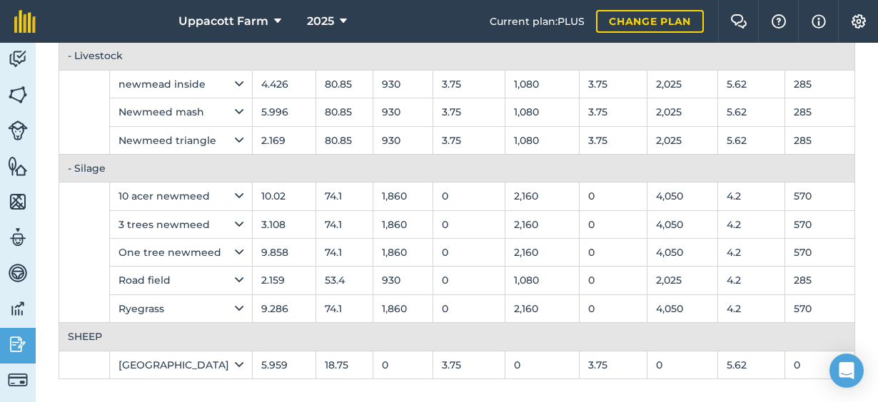
scroll to position [201, 0]
click at [16, 345] on img at bounding box center [18, 344] width 20 height 21
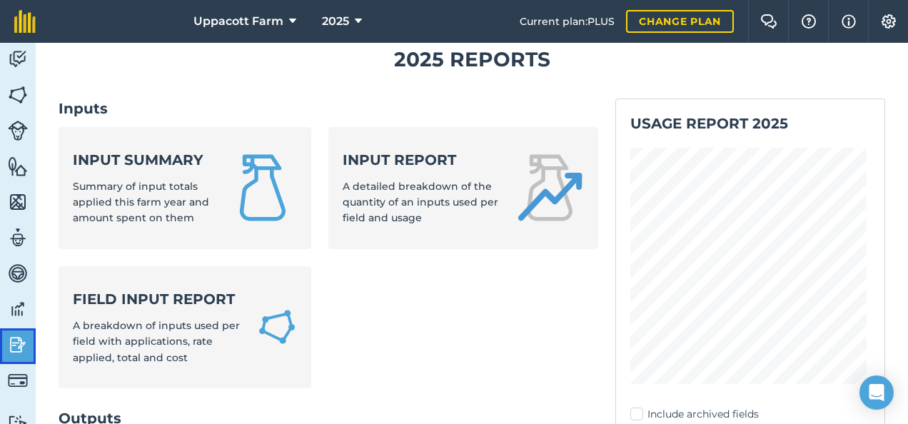
scroll to position [50, 0]
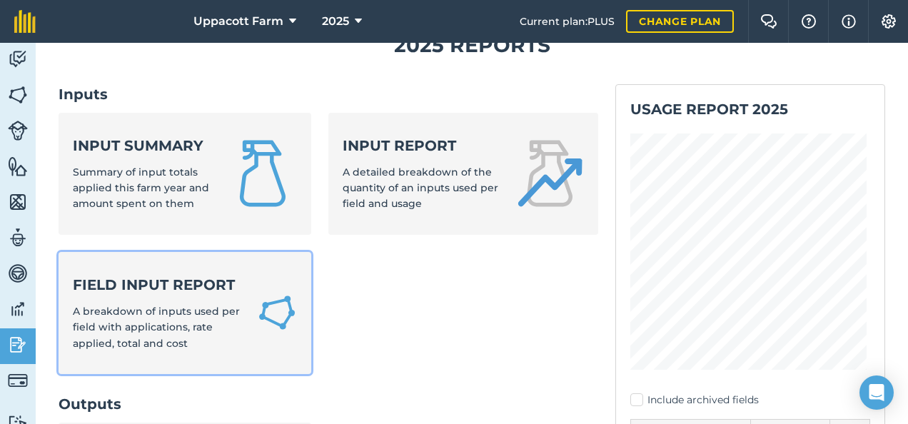
click at [211, 275] on strong "Field Input Report" at bounding box center [156, 285] width 167 height 20
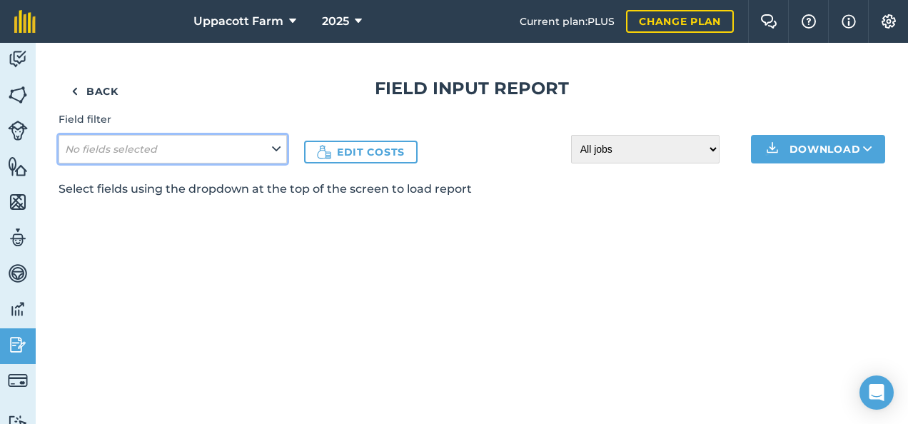
click at [280, 147] on icon at bounding box center [276, 149] width 9 height 16
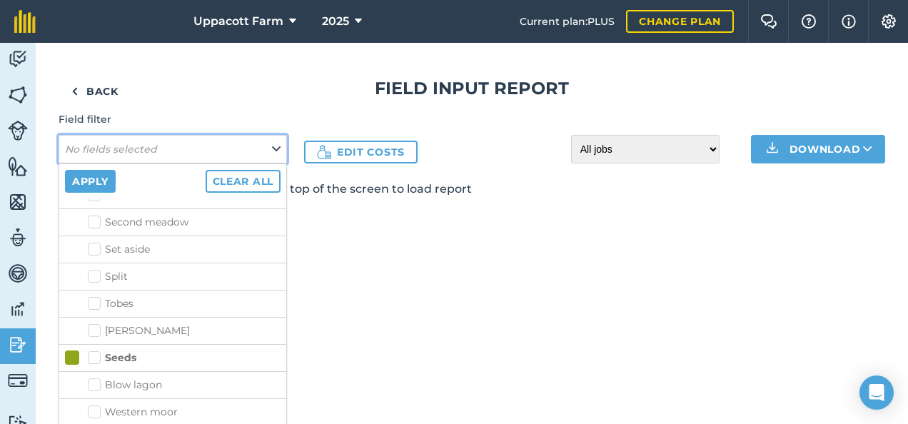
scroll to position [774, 0]
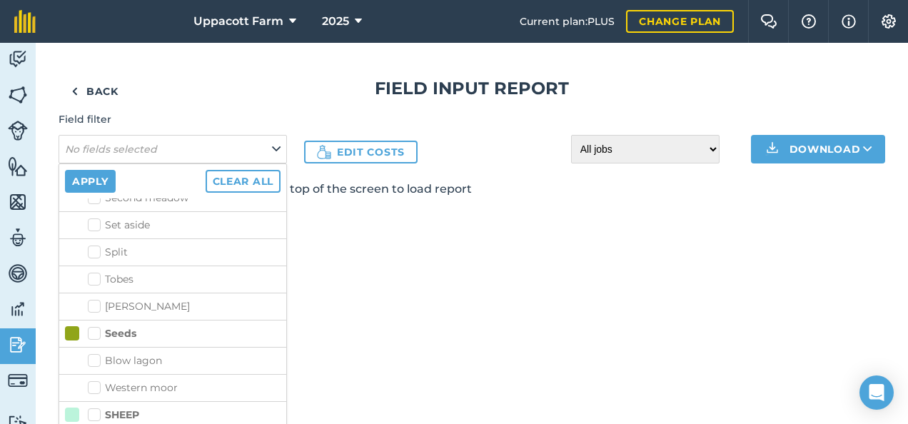
click at [93, 328] on label "Seeds" at bounding box center [112, 333] width 49 height 15
click at [93, 328] on input "Seeds" at bounding box center [92, 330] width 9 height 9
checkbox input "true"
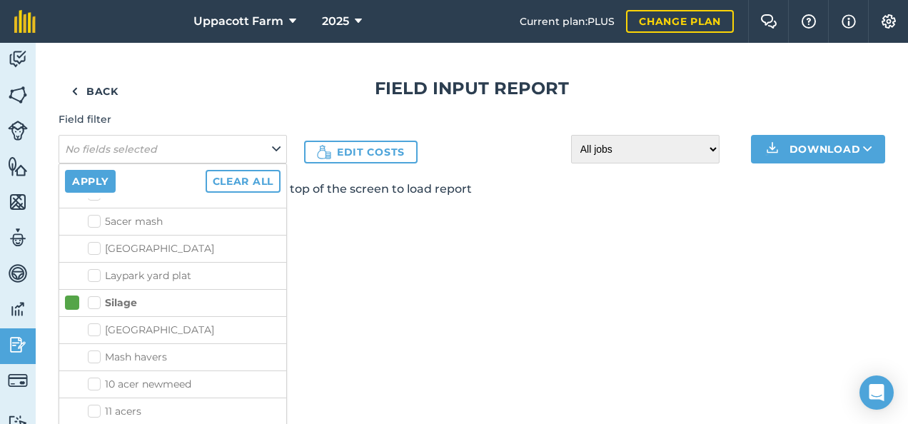
scroll to position [1033, 0]
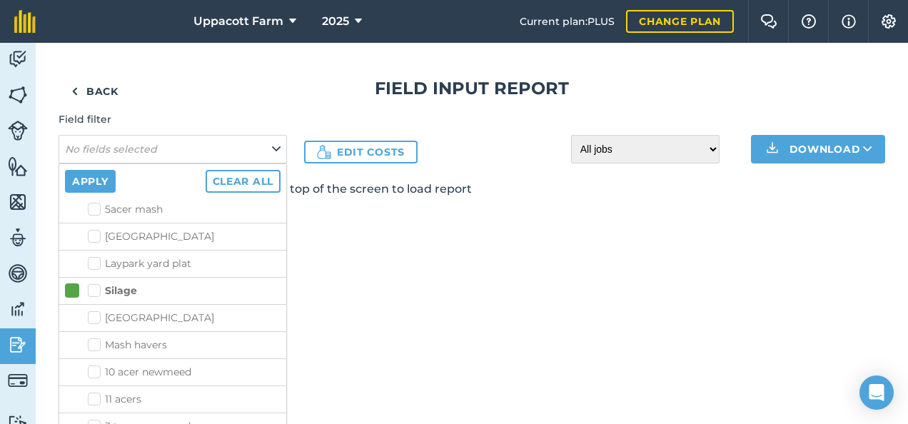
click at [100, 283] on label "Silage" at bounding box center [112, 290] width 49 height 15
click at [97, 283] on input "Silage" at bounding box center [92, 287] width 9 height 9
checkbox input "true"
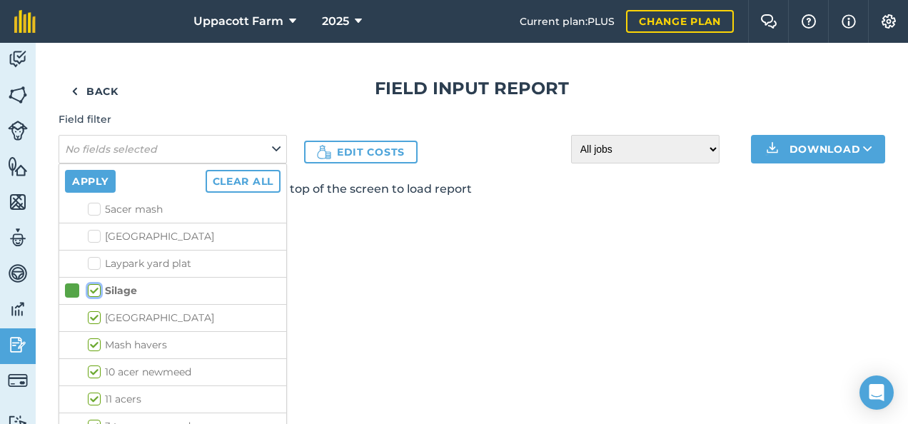
checkbox input "true"
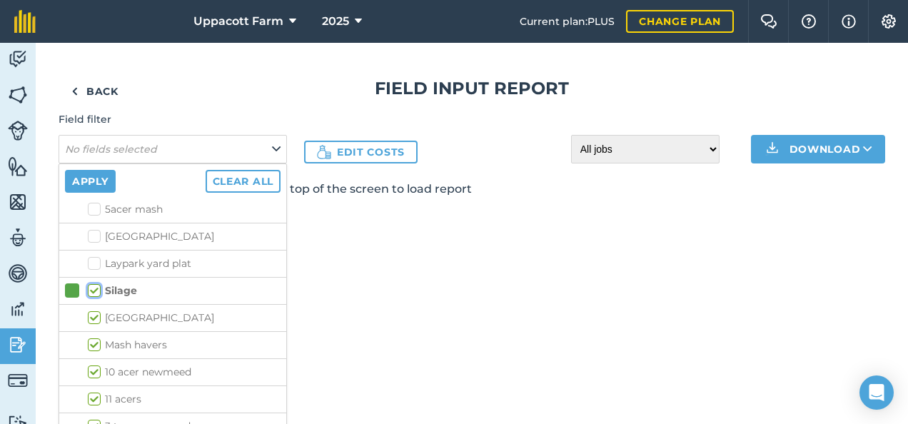
checkbox input "true"
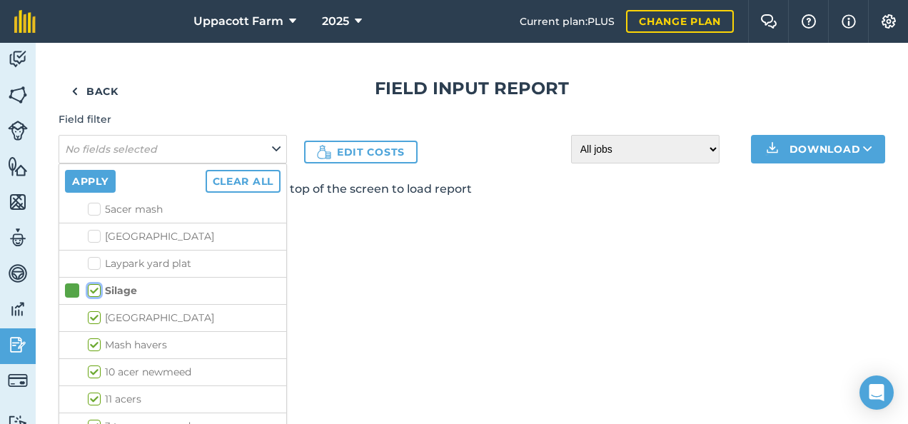
checkbox input "true"
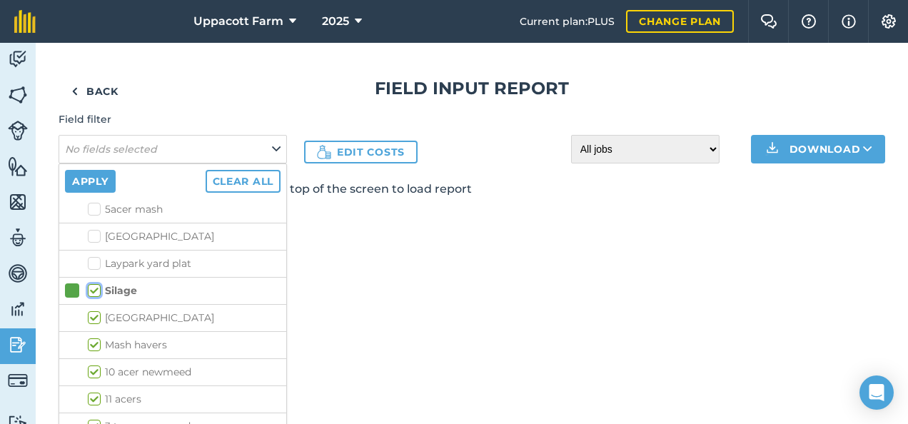
checkbox input "true"
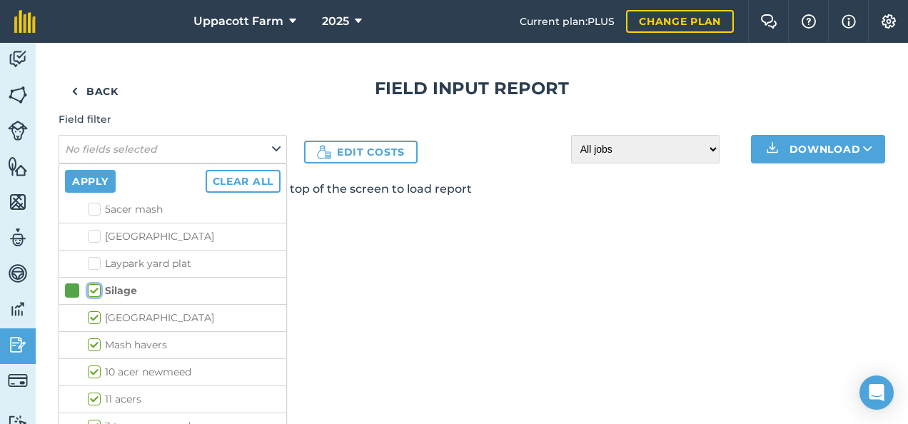
checkbox input "true"
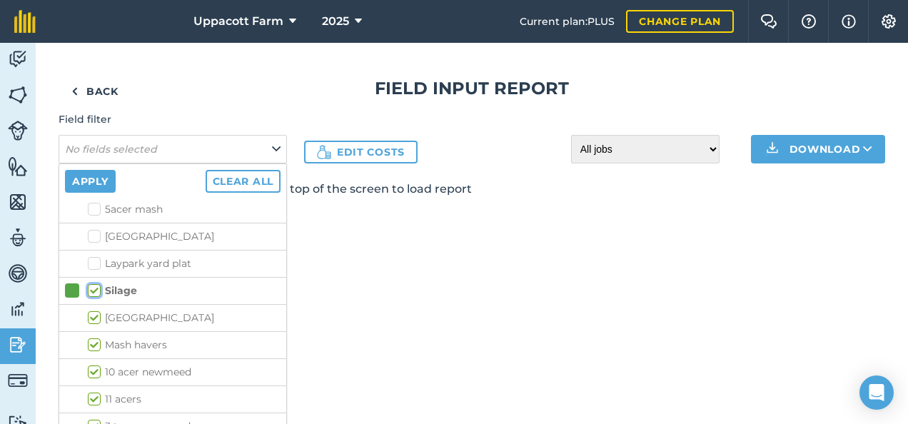
checkbox input "true"
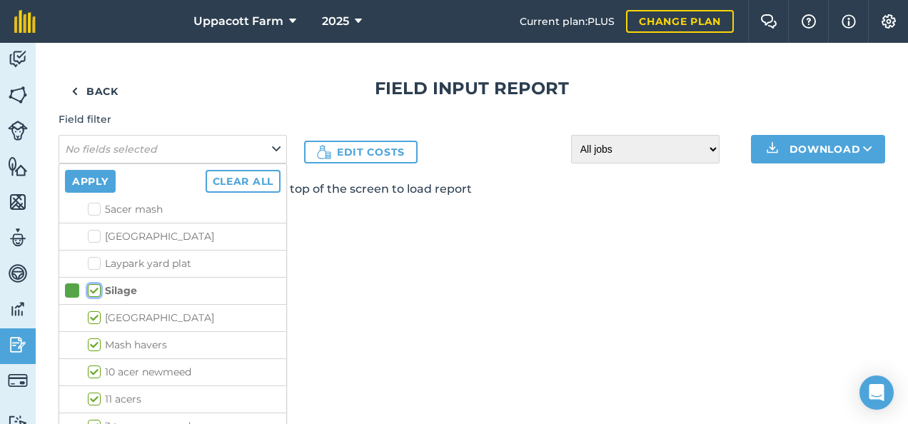
checkbox input "true"
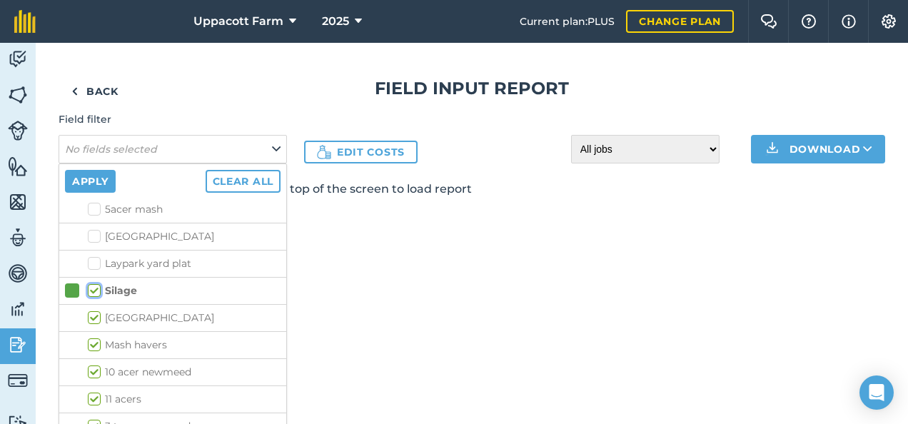
checkbox input "true"
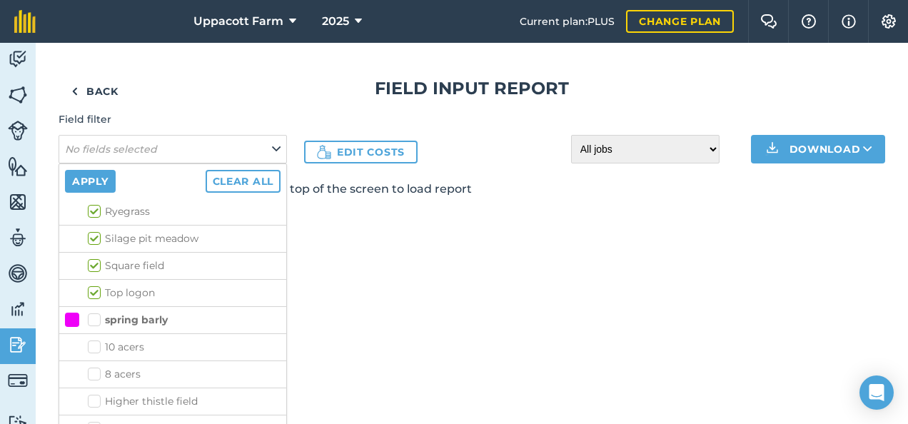
scroll to position [2191, 0]
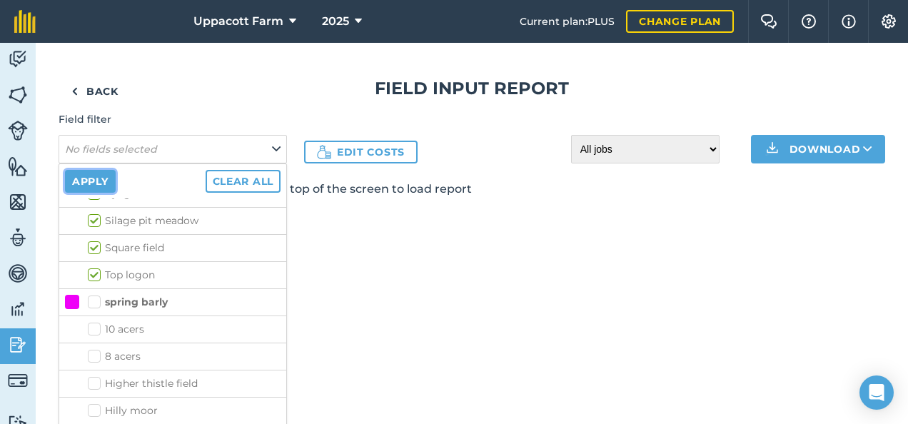
click at [103, 175] on button "Apply" at bounding box center [90, 181] width 51 height 23
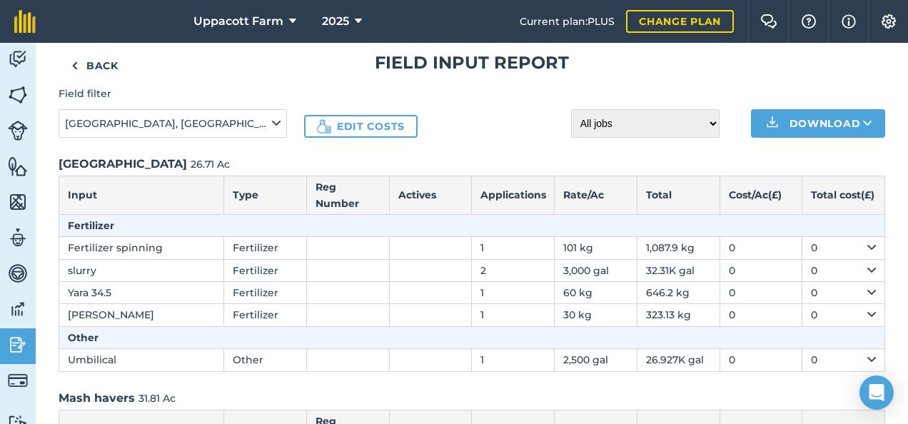
scroll to position [29, 0]
